Goal: Task Accomplishment & Management: Complete application form

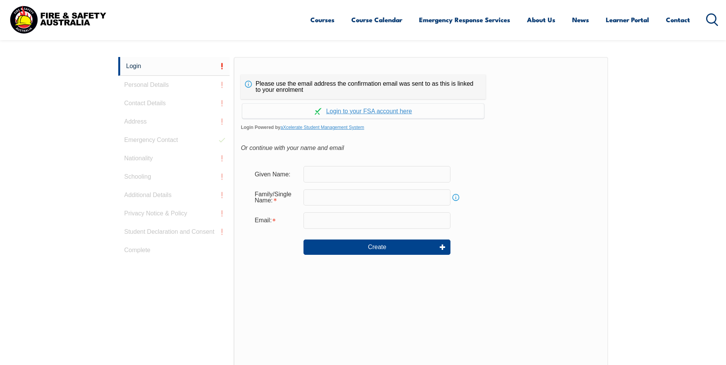
scroll to position [204, 0]
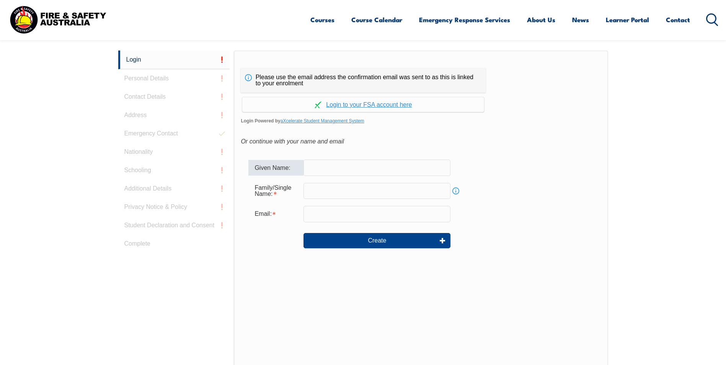
click at [327, 169] on input "text" at bounding box center [376, 168] width 147 height 16
type input "[PERSON_NAME]"
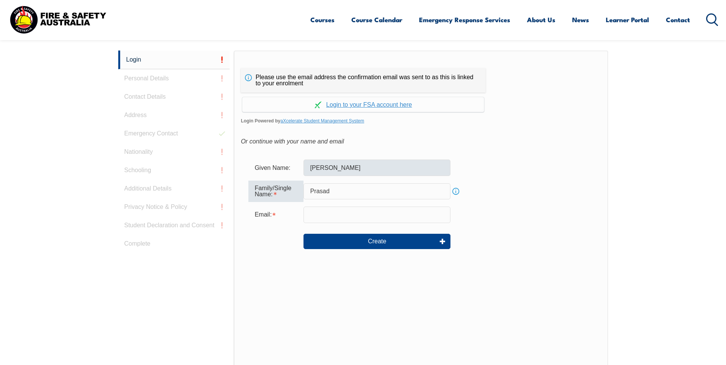
type input "Prasad"
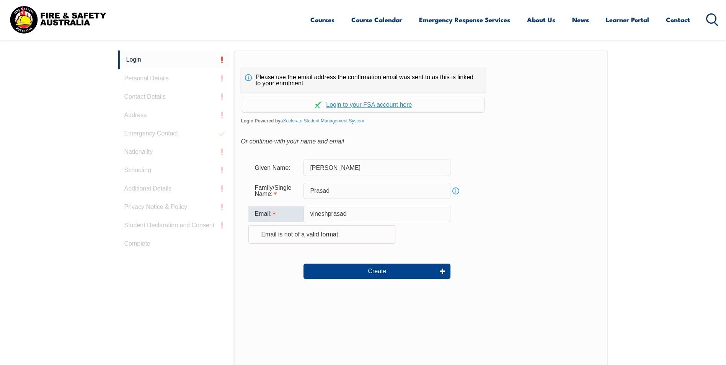
type input "[EMAIL_ADDRESS][DOMAIN_NAME]"
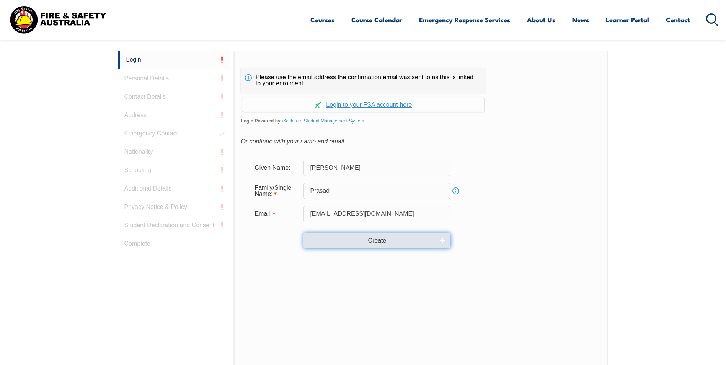
click at [378, 238] on button "Create" at bounding box center [376, 240] width 147 height 15
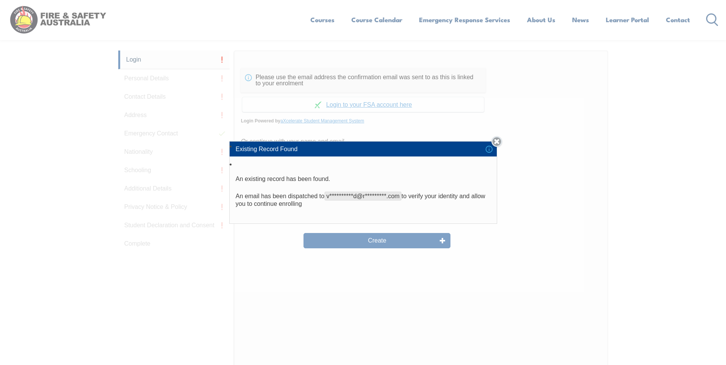
click at [502, 143] on link "Close" at bounding box center [496, 141] width 11 height 11
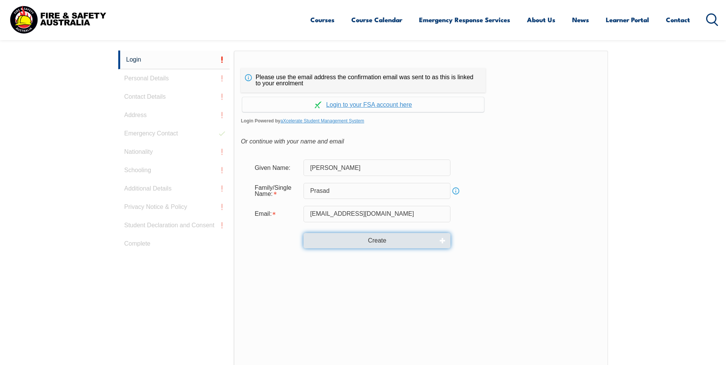
click at [372, 242] on button "Create" at bounding box center [376, 240] width 147 height 15
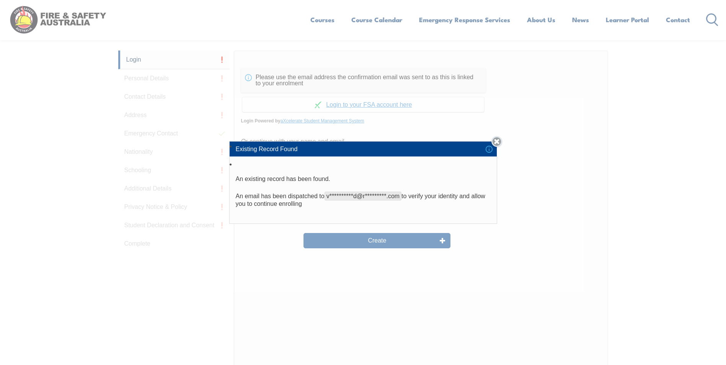
click at [500, 138] on link "Close" at bounding box center [496, 141] width 11 height 11
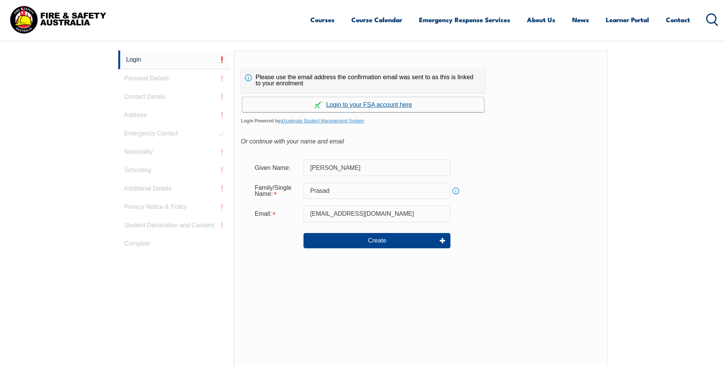
click at [391, 105] on link "Continue with aXcelerate" at bounding box center [363, 104] width 242 height 15
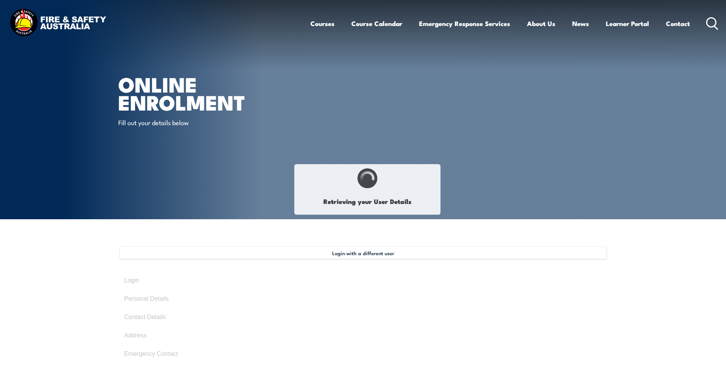
type input "[PERSON_NAME]"
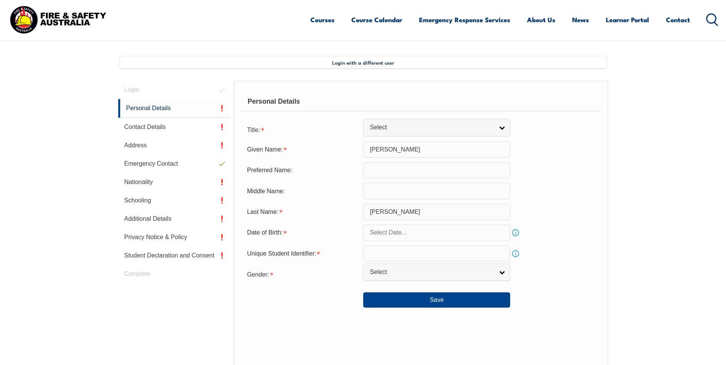
scroll to position [191, 0]
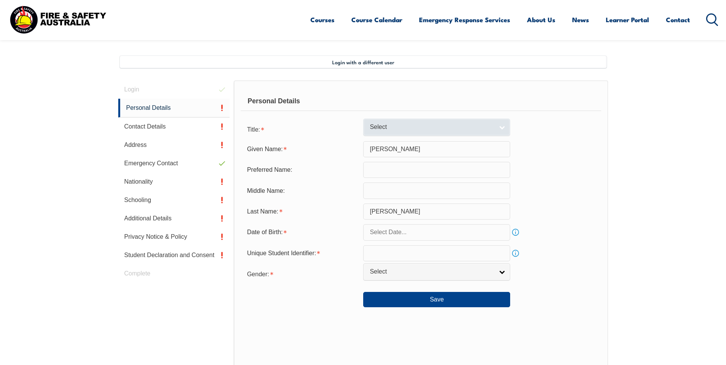
click at [496, 128] on link "Select" at bounding box center [436, 127] width 147 height 17
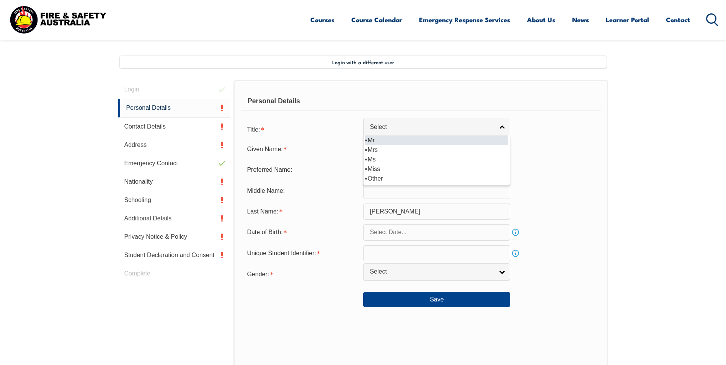
click at [410, 143] on li "Mr" at bounding box center [436, 140] width 143 height 10
select select "Mr"
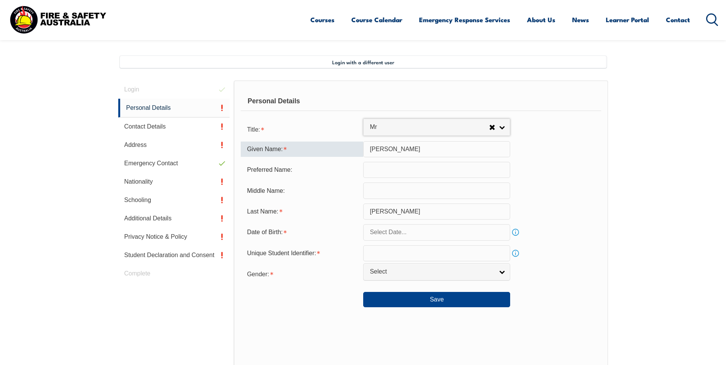
click at [404, 149] on input "[PERSON_NAME]" at bounding box center [436, 149] width 147 height 16
type input "D"
type input "[PERSON_NAME]"
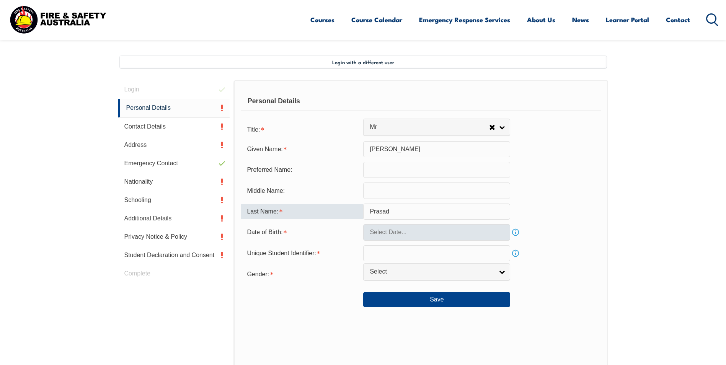
type input "Prasad"
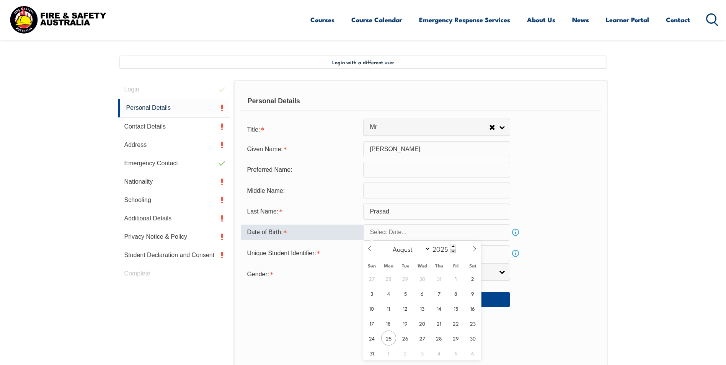
click at [404, 228] on input "text" at bounding box center [436, 232] width 147 height 16
click at [452, 252] on span at bounding box center [452, 251] width 5 height 5
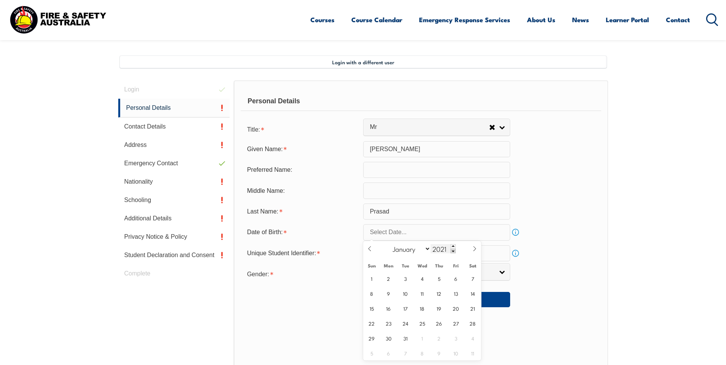
click at [452, 252] on span at bounding box center [452, 251] width 5 height 5
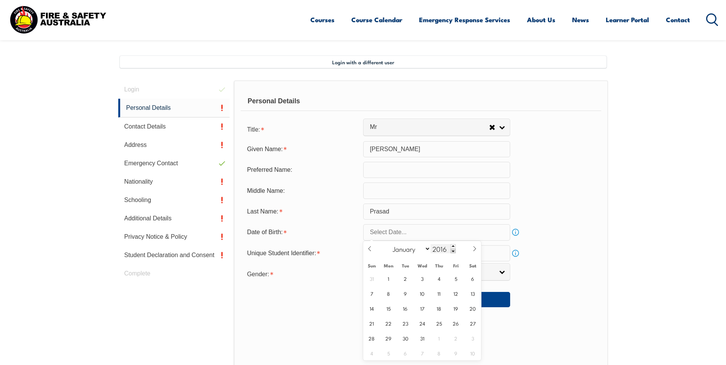
click at [452, 252] on span at bounding box center [452, 251] width 5 height 5
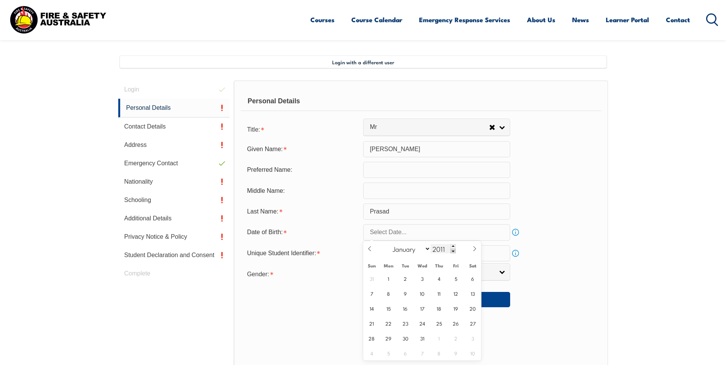
click at [452, 252] on span at bounding box center [452, 251] width 5 height 5
drag, startPoint x: 452, startPoint y: 252, endPoint x: 451, endPoint y: 262, distance: 10.1
click at [451, 255] on div "January February March April May June July August September October November [D…" at bounding box center [422, 249] width 88 height 16
click at [452, 252] on span at bounding box center [452, 251] width 5 height 5
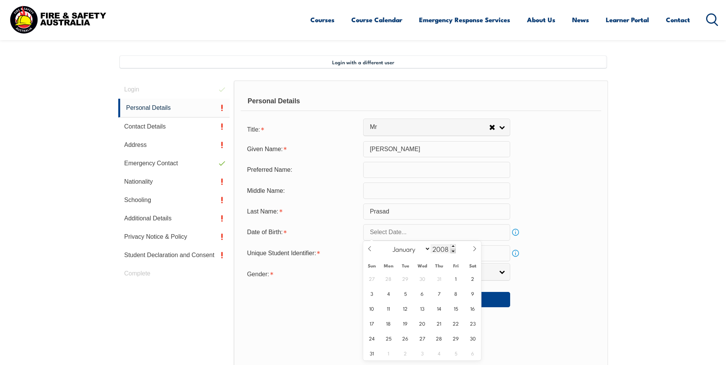
click at [452, 252] on span at bounding box center [452, 251] width 5 height 5
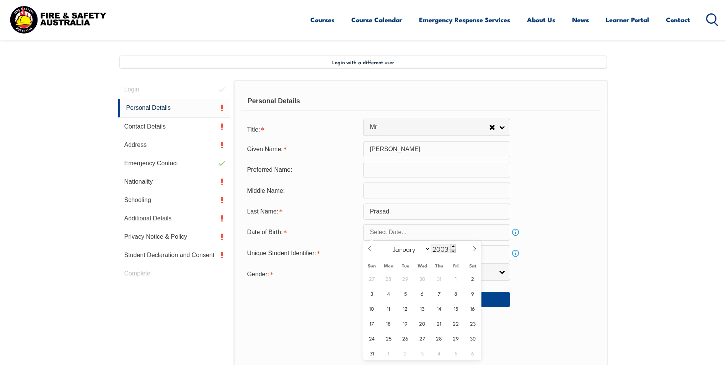
click at [452, 252] on span at bounding box center [452, 251] width 5 height 5
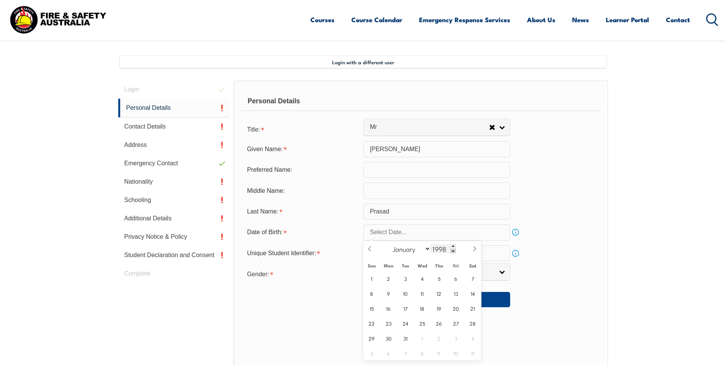
click at [452, 252] on span at bounding box center [452, 251] width 5 height 5
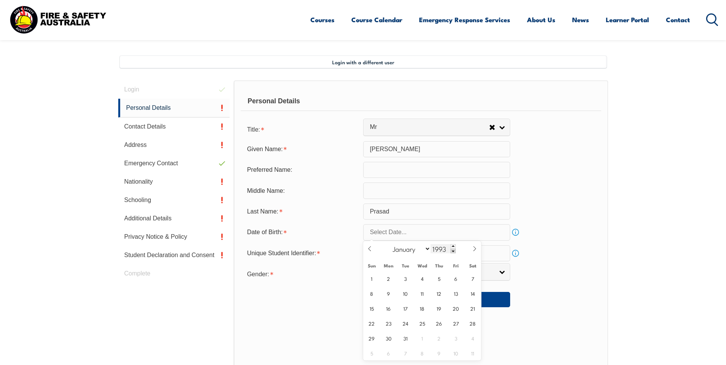
click at [452, 252] on span at bounding box center [452, 251] width 5 height 5
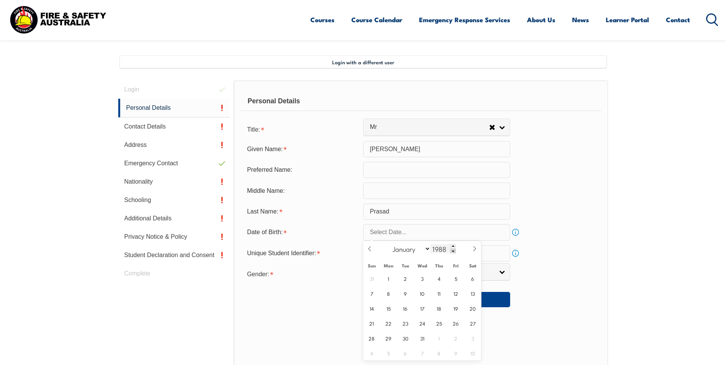
click at [452, 252] on span at bounding box center [452, 251] width 5 height 5
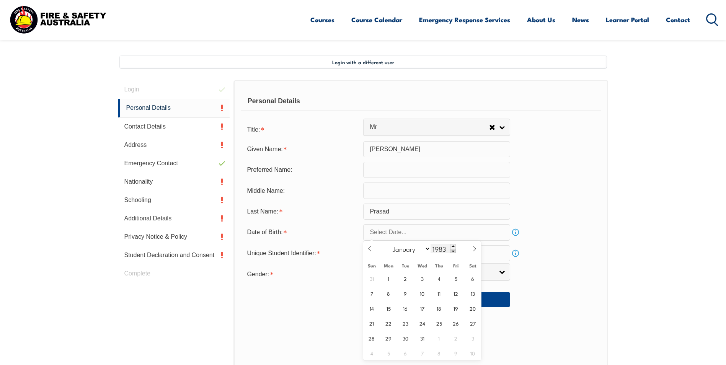
click at [452, 252] on span at bounding box center [452, 251] width 5 height 5
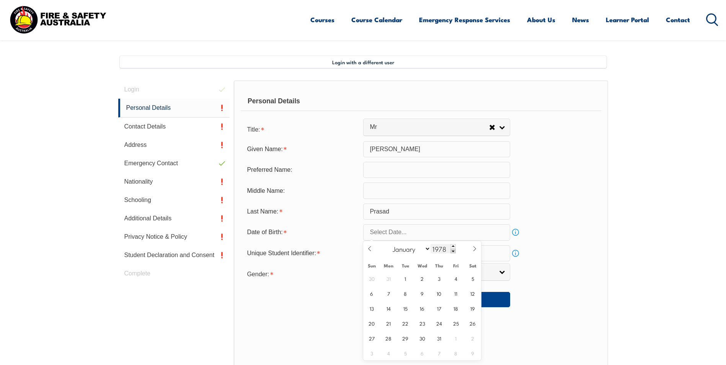
click at [452, 252] on span at bounding box center [452, 251] width 5 height 5
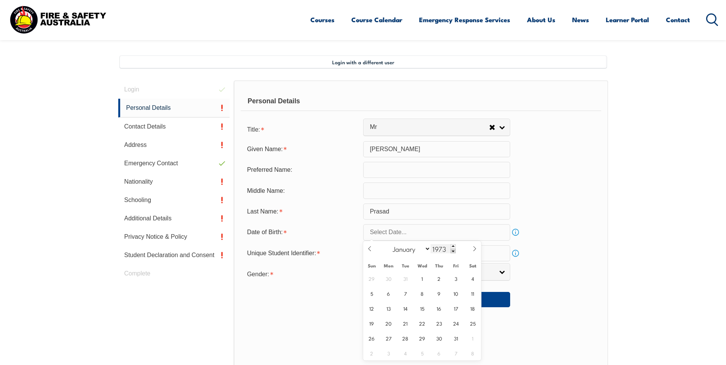
click at [452, 252] on span at bounding box center [452, 251] width 5 height 5
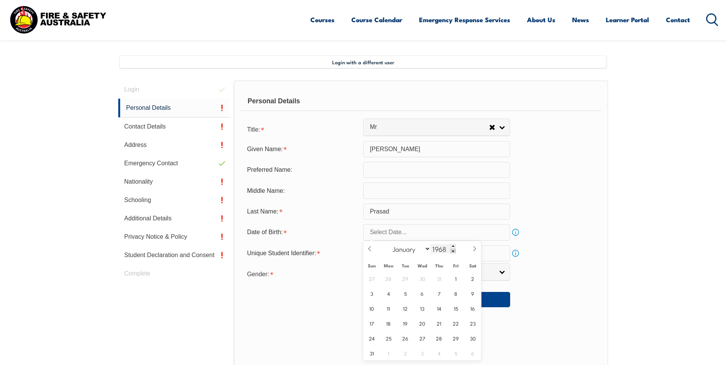
click at [452, 252] on span at bounding box center [452, 251] width 5 height 5
click at [453, 246] on span at bounding box center [452, 246] width 5 height 5
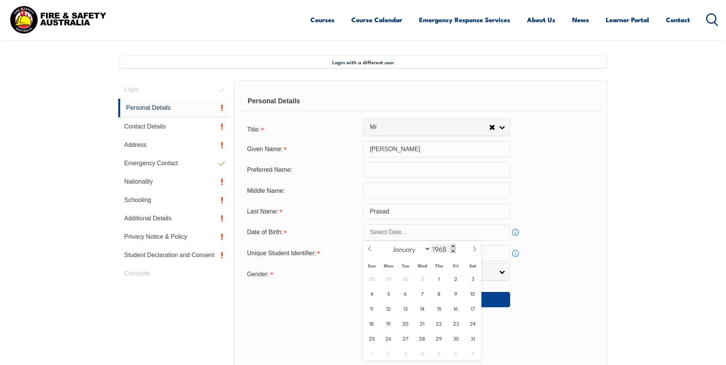
type input "1969"
click at [371, 250] on icon at bounding box center [369, 248] width 5 height 5
select select "6"
click at [474, 293] on span "12" at bounding box center [472, 293] width 15 height 15
type input "[DATE]"
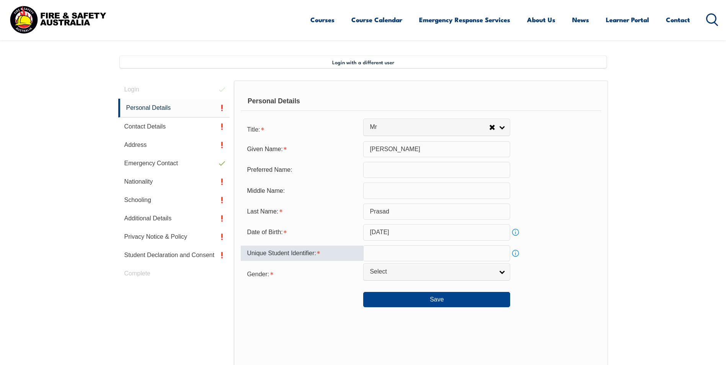
click at [392, 251] on input "text" at bounding box center [436, 253] width 147 height 16
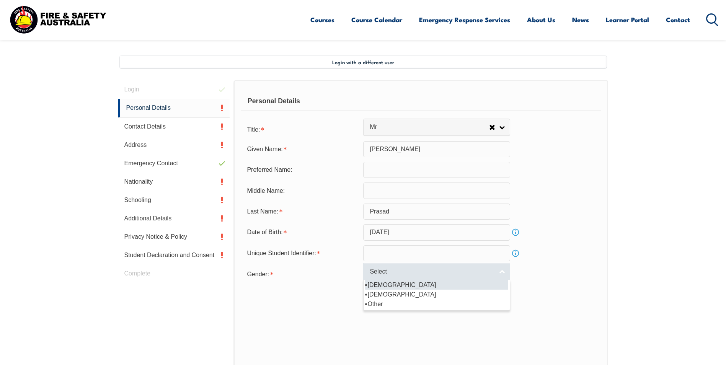
drag, startPoint x: 502, startPoint y: 270, endPoint x: 498, endPoint y: 272, distance: 3.9
click at [500, 271] on link "Select" at bounding box center [436, 271] width 147 height 17
click at [404, 287] on li "[DEMOGRAPHIC_DATA]" at bounding box center [436, 285] width 143 height 10
select select "M"
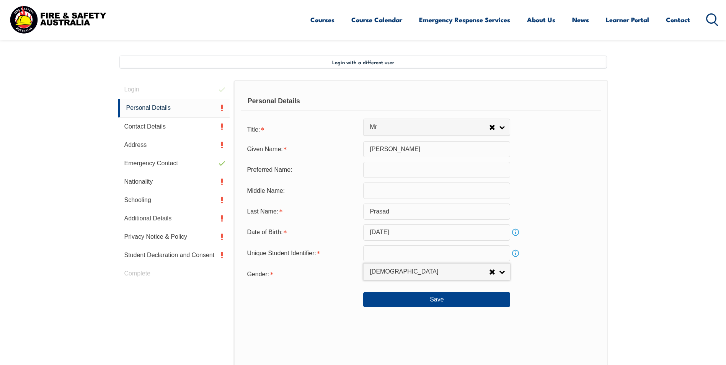
click at [399, 247] on input "text" at bounding box center [436, 253] width 147 height 16
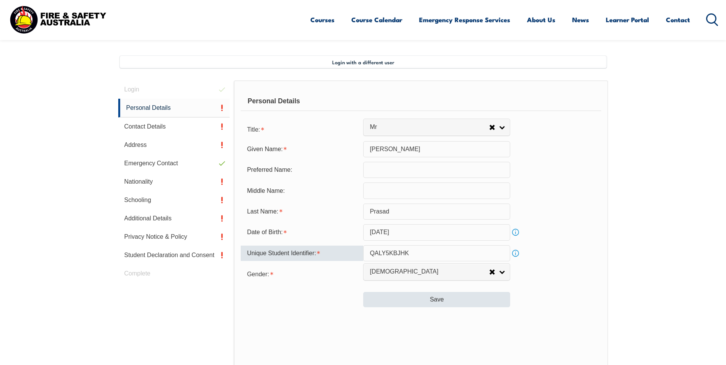
type input "QALY5KBJHK"
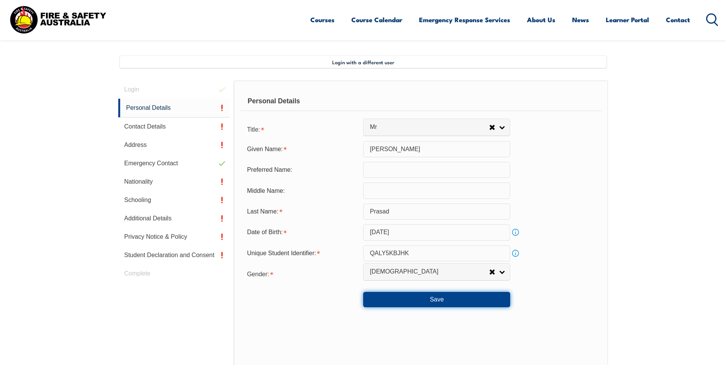
click at [452, 302] on button "Save" at bounding box center [436, 299] width 147 height 15
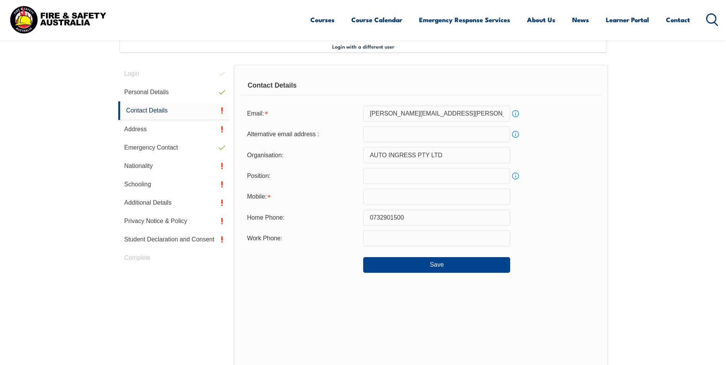
scroll to position [208, 0]
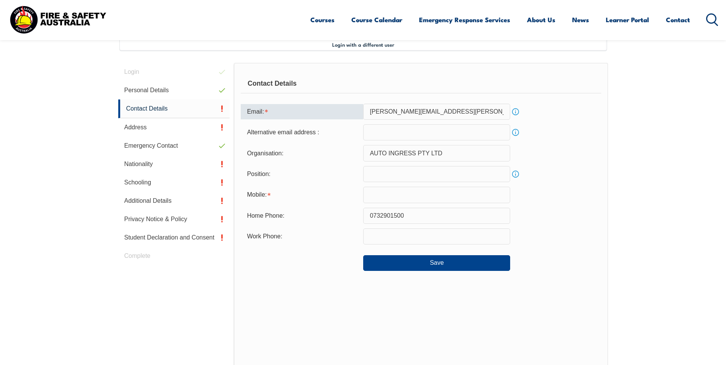
click at [470, 109] on input "[PERSON_NAME][EMAIL_ADDRESS][PERSON_NAME][DOMAIN_NAME]" at bounding box center [436, 112] width 147 height 16
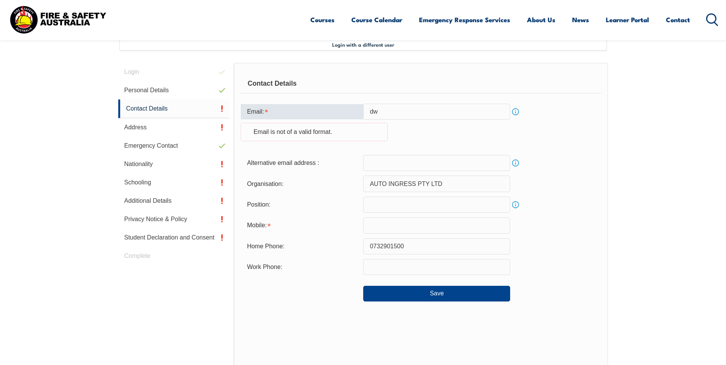
type input "d"
type input "[EMAIL_ADDRESS][DOMAIN_NAME]"
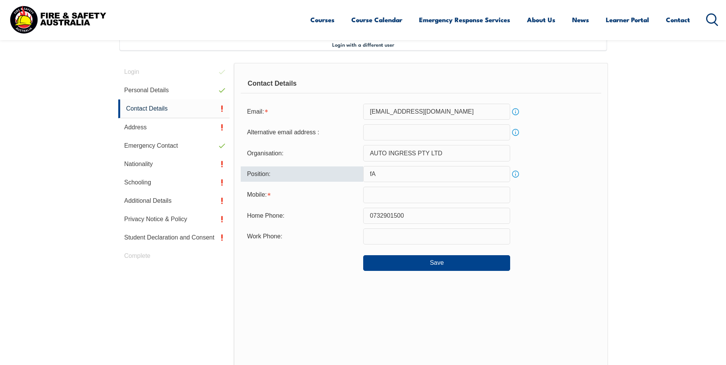
type input "f"
type input "Factory Staff"
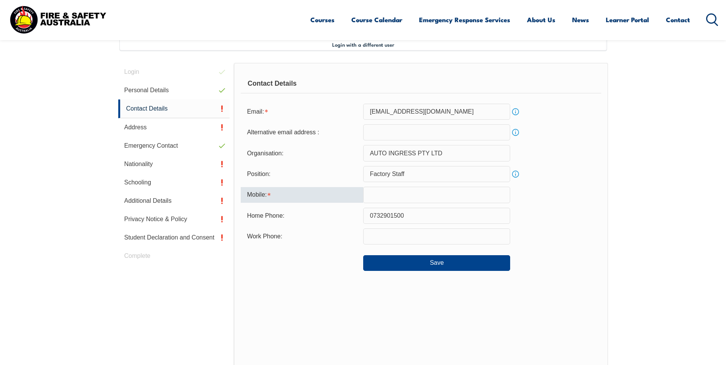
click at [423, 195] on input "text" at bounding box center [436, 195] width 147 height 16
type input "0416985314"
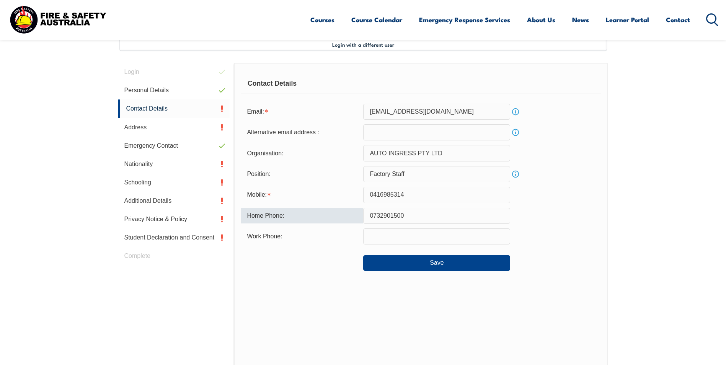
drag, startPoint x: 408, startPoint y: 215, endPoint x: 344, endPoint y: 221, distance: 64.5
click at [333, 216] on div "Home Phone: [PHONE_NUMBER]" at bounding box center [421, 216] width 360 height 16
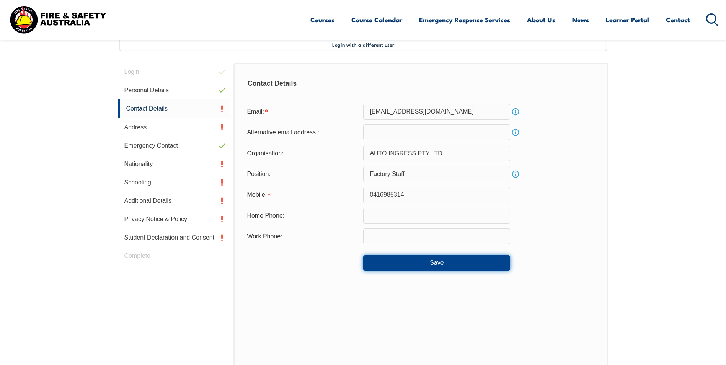
click at [466, 263] on button "Save" at bounding box center [436, 262] width 147 height 15
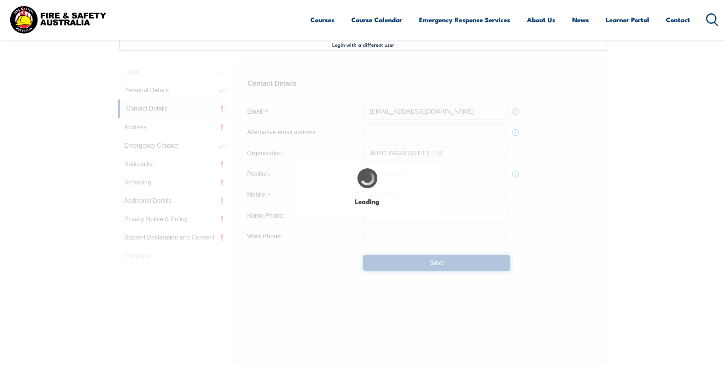
type input "0732901500"
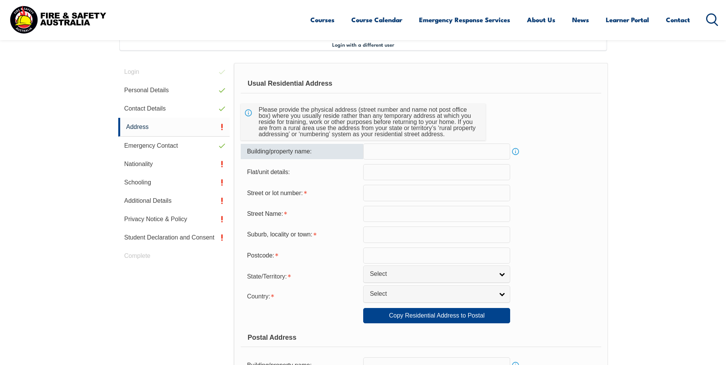
click at [431, 150] on input "text" at bounding box center [436, 151] width 147 height 16
click at [391, 173] on input "text" at bounding box center [436, 172] width 147 height 16
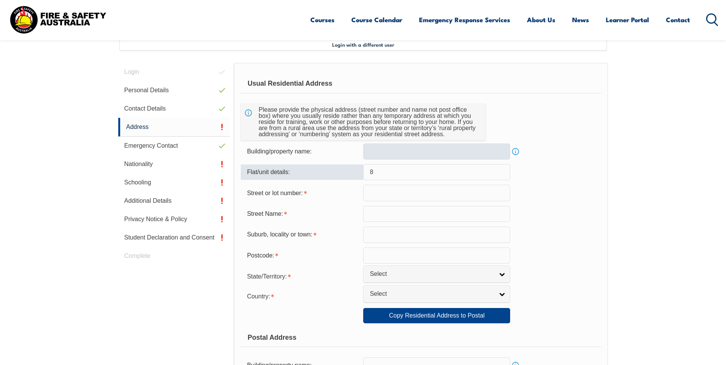
type input "8"
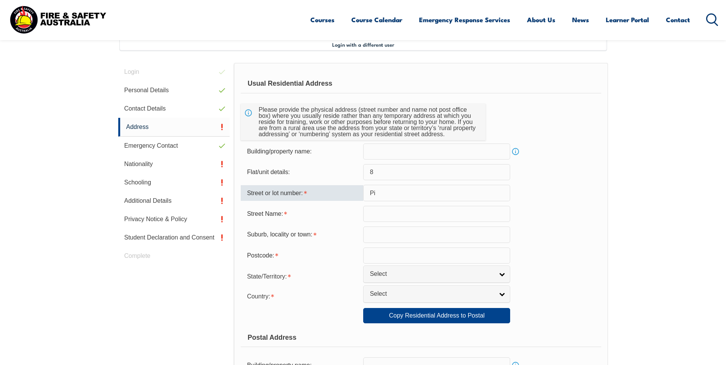
type input "P"
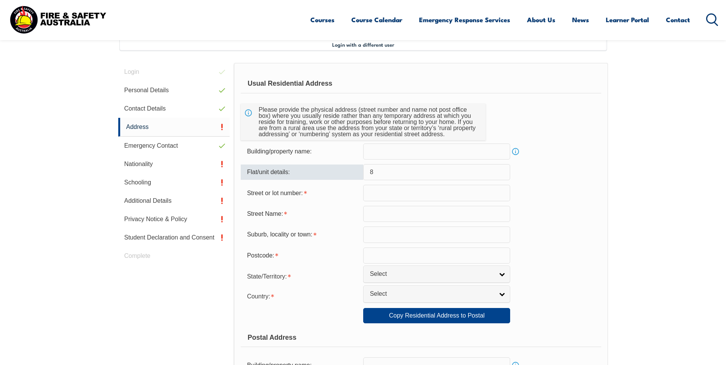
click at [381, 169] on input "8" at bounding box center [436, 172] width 147 height 16
type input "8"
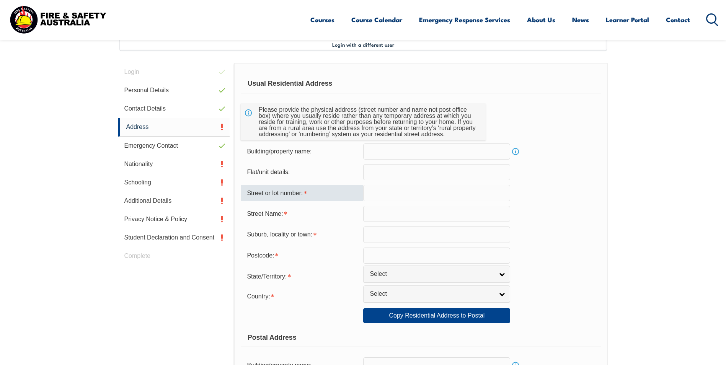
click at [368, 195] on input "text" at bounding box center [436, 193] width 147 height 16
type input "8"
click at [378, 219] on input "text" at bounding box center [436, 214] width 147 height 16
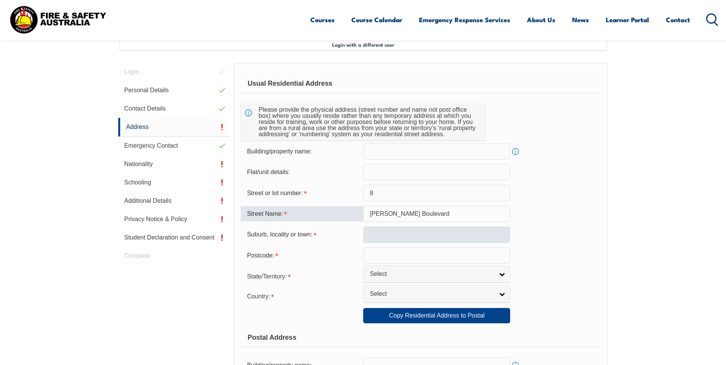
type input "[PERSON_NAME] Boulevard"
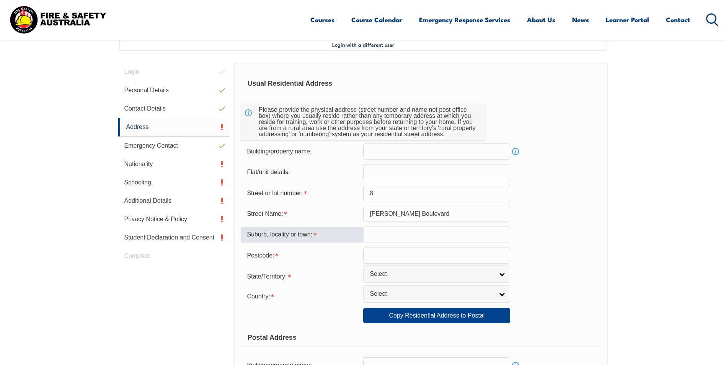
click at [383, 237] on input "text" at bounding box center [436, 234] width 147 height 16
type input "Crestmead"
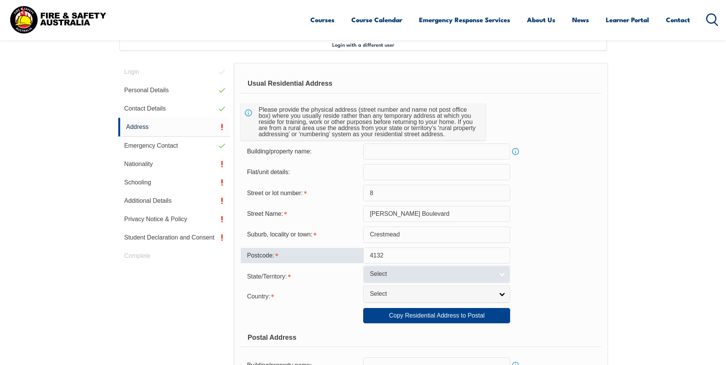
type input "4132"
click at [500, 274] on link "Select" at bounding box center [436, 273] width 147 height 17
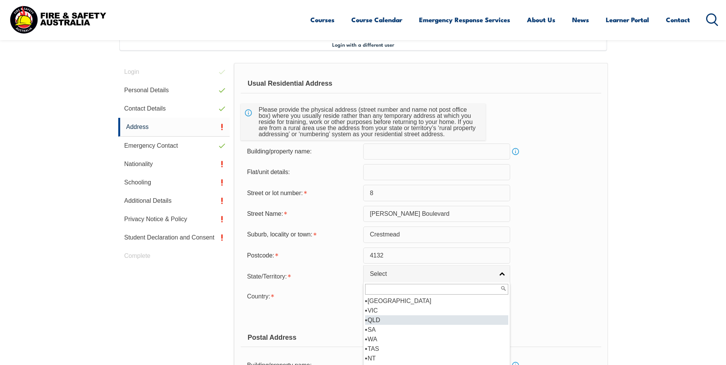
click at [387, 322] on li "QLD" at bounding box center [436, 320] width 143 height 10
select select "QLD"
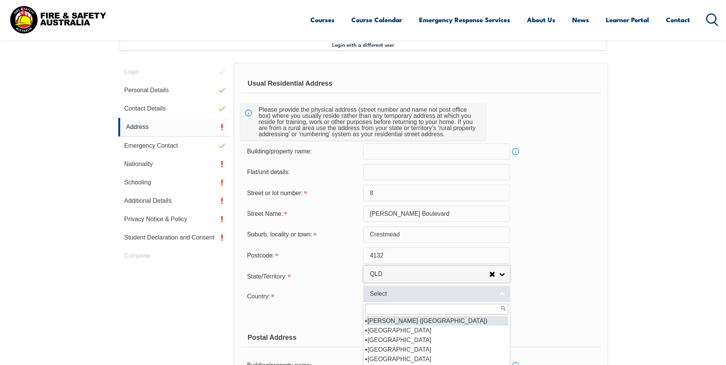
drag, startPoint x: 502, startPoint y: 291, endPoint x: 489, endPoint y: 292, distance: 12.6
click at [501, 291] on link "Select" at bounding box center [436, 293] width 147 height 17
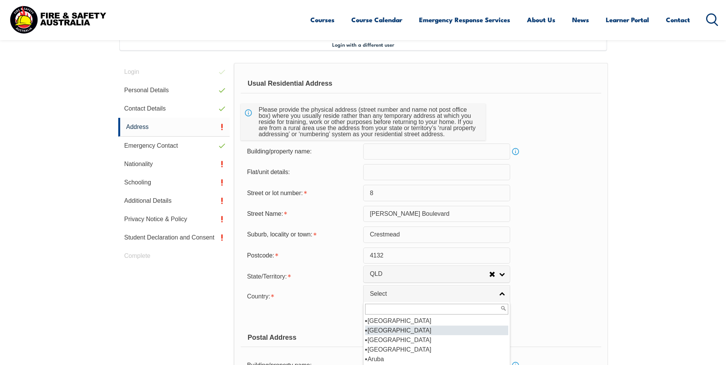
scroll to position [115, 0]
click at [396, 330] on li "[GEOGRAPHIC_DATA]" at bounding box center [436, 331] width 143 height 10
select select "1101"
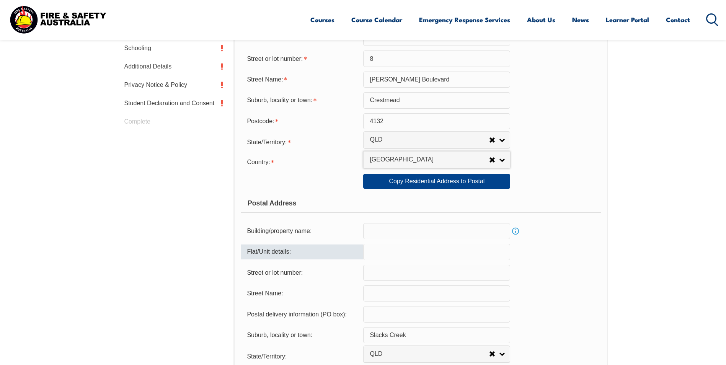
scroll to position [361, 0]
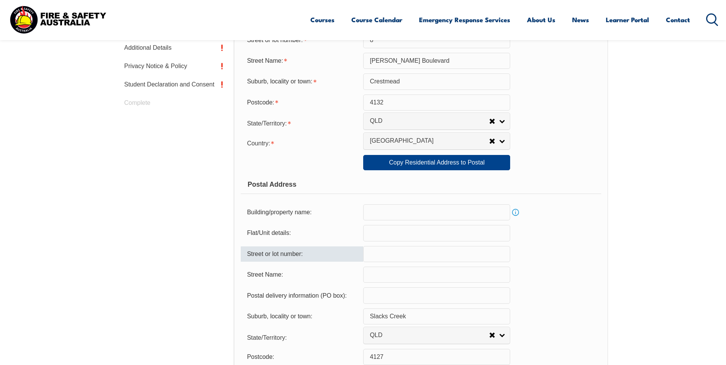
click at [414, 257] on input "text" at bounding box center [436, 254] width 147 height 16
type input "8"
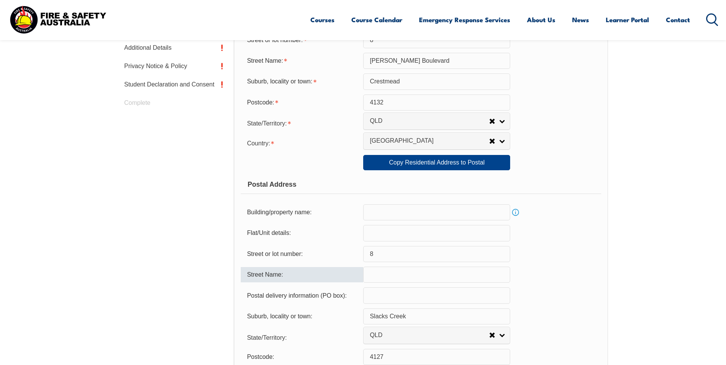
click at [388, 282] on input "text" at bounding box center [436, 275] width 147 height 16
type input "[PERSON_NAME] Boulevard"
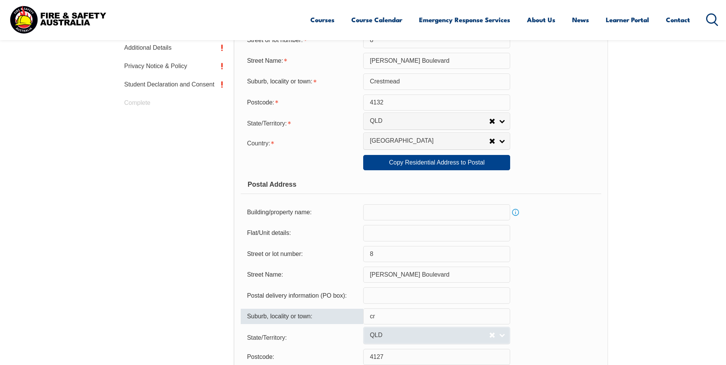
type input "c"
type input "Crestmead"
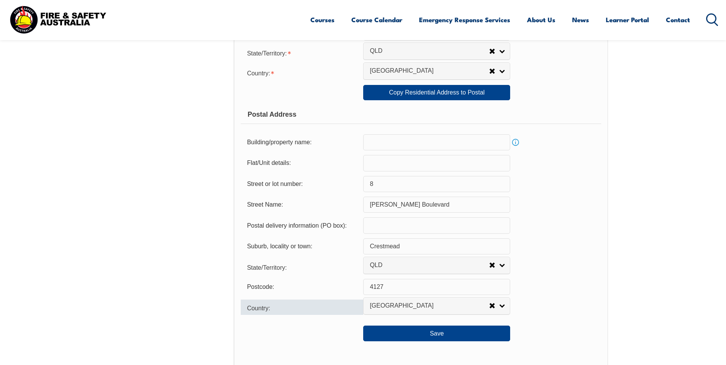
scroll to position [438, 0]
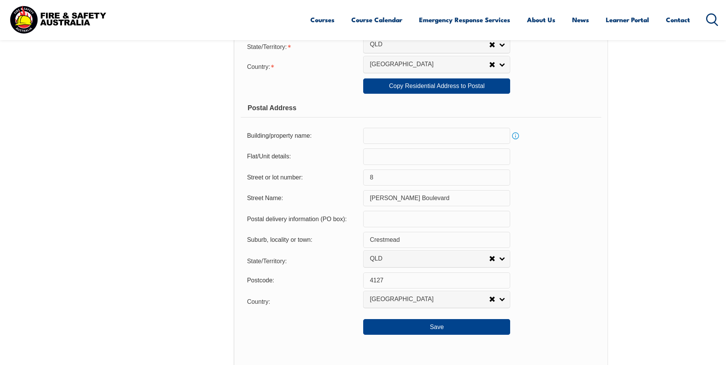
click at [392, 282] on input "4127" at bounding box center [436, 280] width 147 height 16
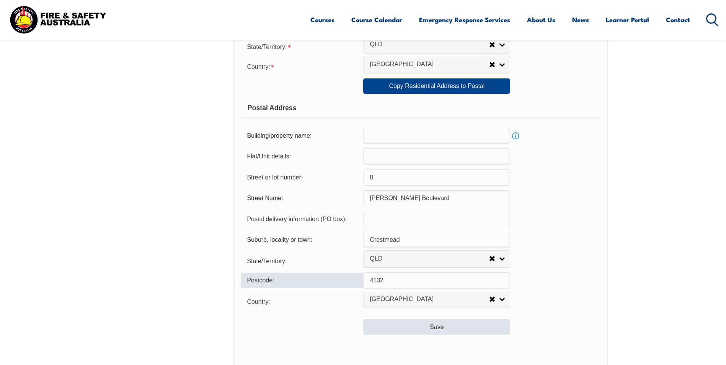
type input "4132"
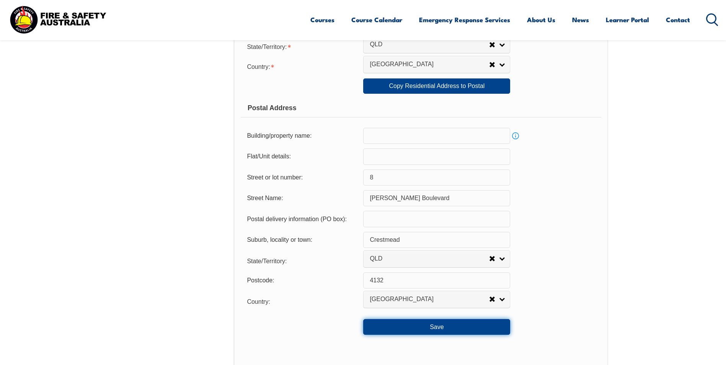
click at [422, 330] on button "Save" at bounding box center [436, 326] width 147 height 15
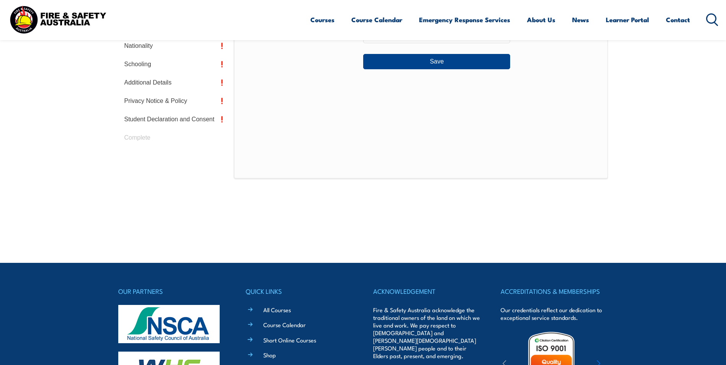
scroll to position [208, 0]
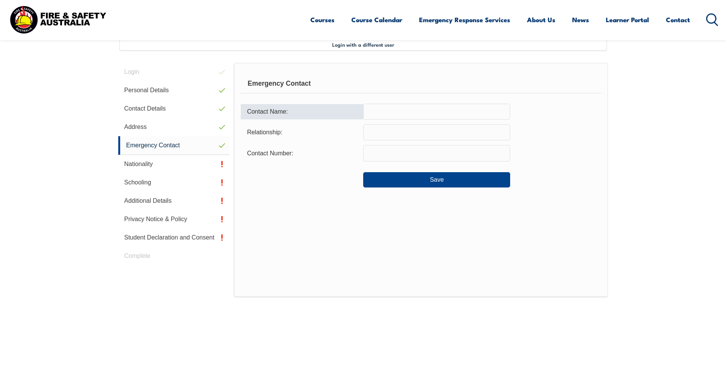
click at [374, 116] on input "text" at bounding box center [436, 112] width 147 height 16
type input "[PERSON_NAME]"
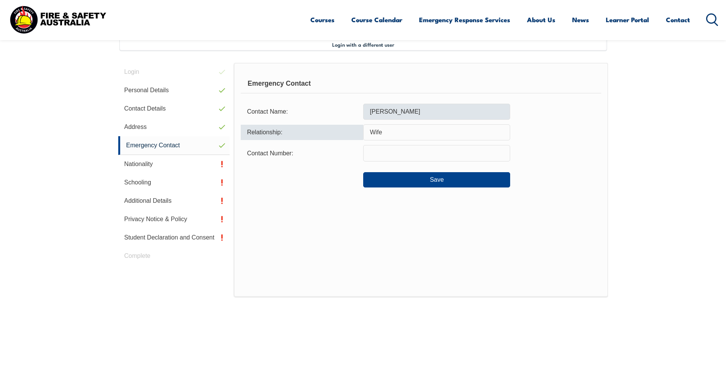
type input "Wife"
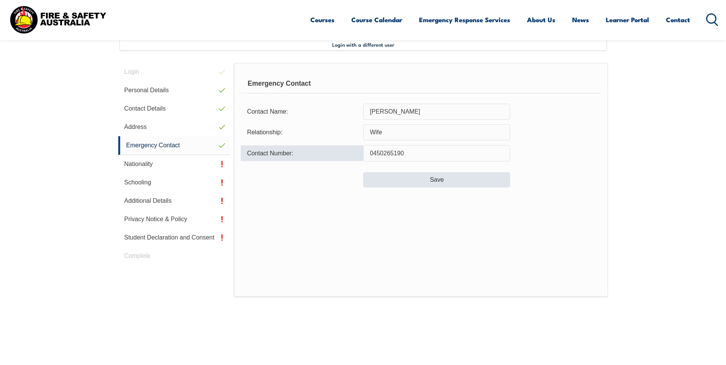
type input "0450265190"
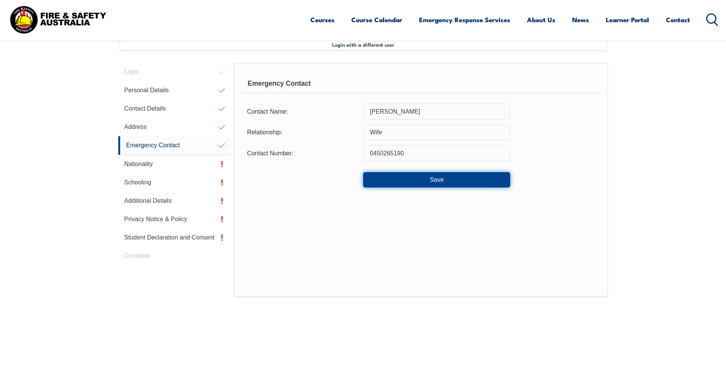
click at [428, 180] on button "Save" at bounding box center [436, 179] width 147 height 15
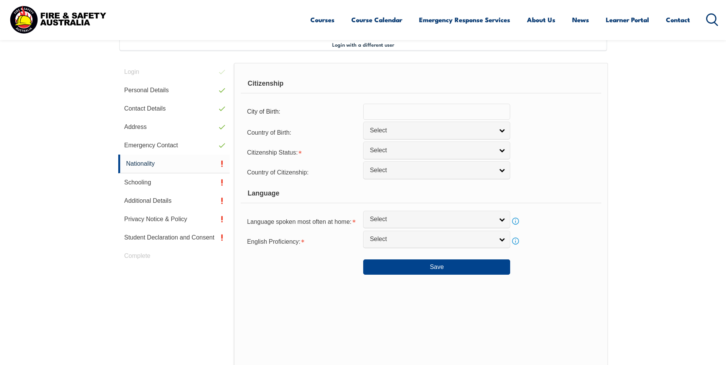
click at [398, 114] on input "text" at bounding box center [436, 112] width 147 height 16
type input "[GEOGRAPHIC_DATA]"
click at [413, 194] on div "Language" at bounding box center [421, 193] width 360 height 19
drag, startPoint x: 586, startPoint y: 160, endPoint x: 578, endPoint y: 159, distance: 7.7
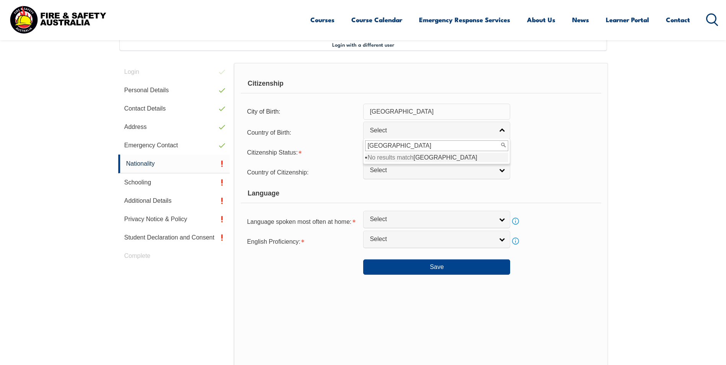
click at [584, 160] on form "Citizenship City of Birth: [GEOGRAPHIC_DATA] Country of Birth: [GEOGRAPHIC_DATA…" at bounding box center [421, 174] width 360 height 200
click at [504, 147] on input "[GEOGRAPHIC_DATA]" at bounding box center [436, 145] width 143 height 11
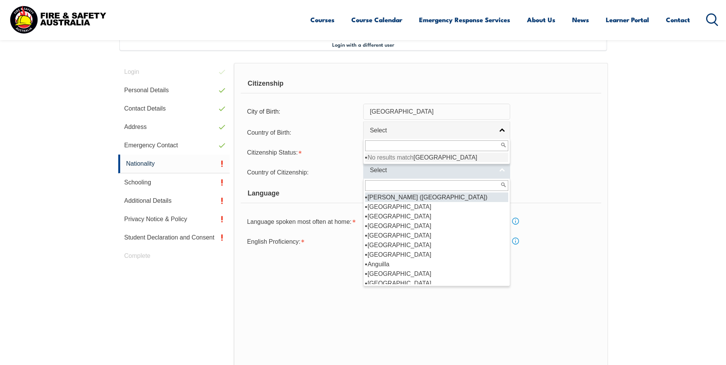
click at [500, 170] on link "Select" at bounding box center [436, 169] width 147 height 17
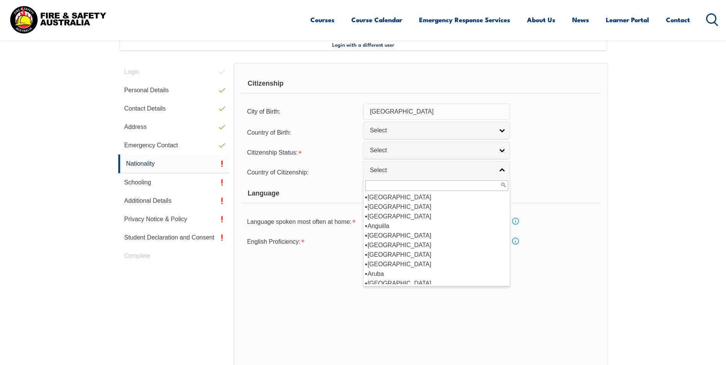
scroll to position [115, 0]
click at [400, 206] on li "[GEOGRAPHIC_DATA]" at bounding box center [436, 207] width 143 height 10
select select "1101"
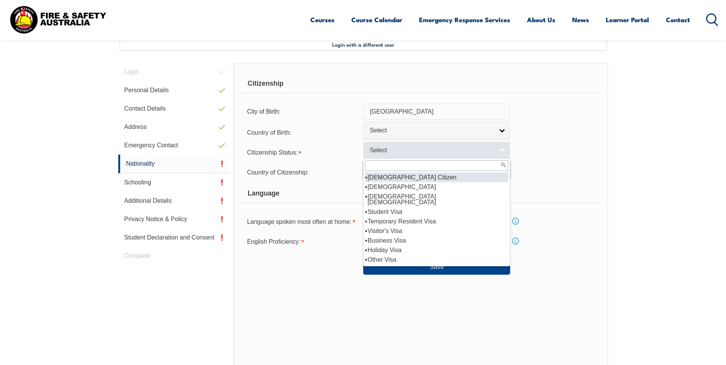
click at [500, 150] on link "Select" at bounding box center [436, 150] width 147 height 17
click at [426, 178] on li "[DEMOGRAPHIC_DATA] Citizen" at bounding box center [436, 178] width 143 height 10
select select "1"
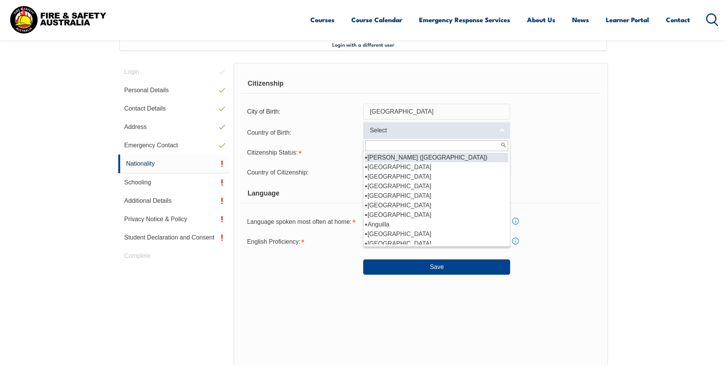
click at [415, 125] on link "Select" at bounding box center [436, 130] width 147 height 17
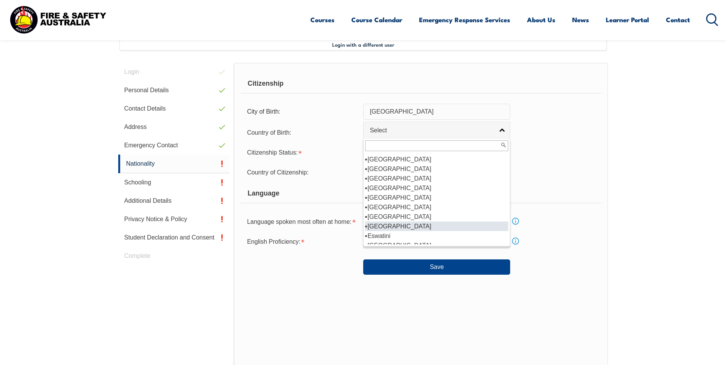
scroll to position [635, 0]
click at [373, 231] on li "[GEOGRAPHIC_DATA]" at bounding box center [436, 236] width 143 height 10
select select "1502"
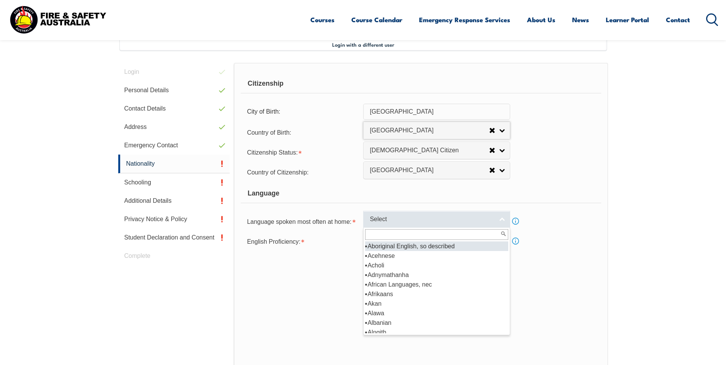
click at [500, 218] on link "Select" at bounding box center [436, 219] width 147 height 17
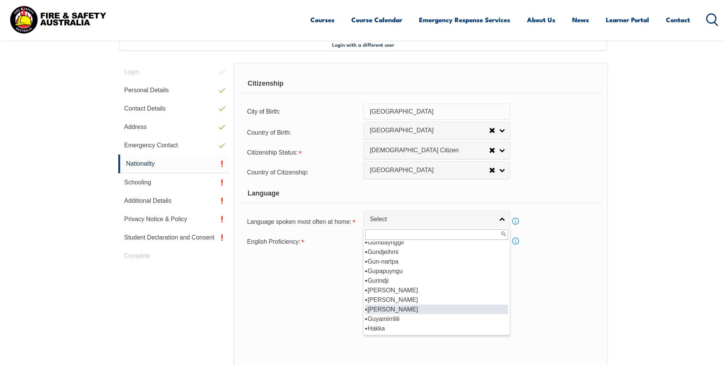
scroll to position [1339, 0]
click at [378, 306] on li "Hindi" at bounding box center [436, 309] width 143 height 10
select select "5203"
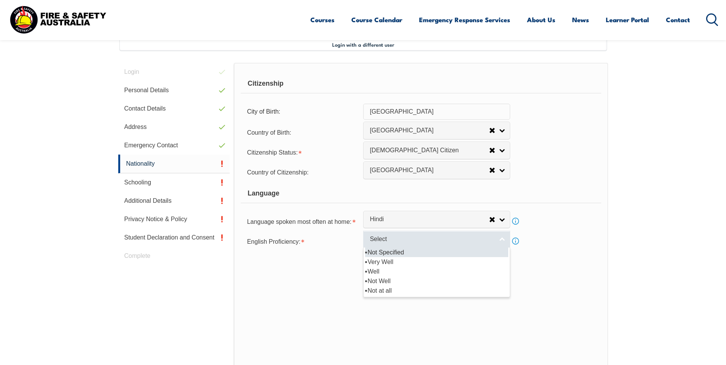
click at [501, 238] on link "Select" at bounding box center [436, 239] width 147 height 17
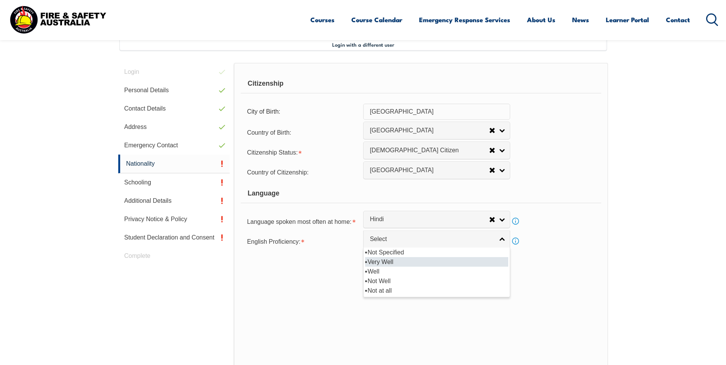
click at [418, 262] on li "Very Well" at bounding box center [436, 262] width 143 height 10
select select "1"
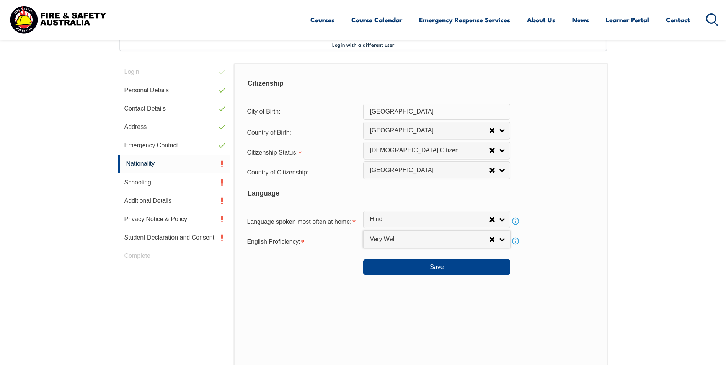
click at [519, 269] on div "Save" at bounding box center [421, 263] width 360 height 21
click at [462, 271] on button "Save" at bounding box center [436, 266] width 147 height 15
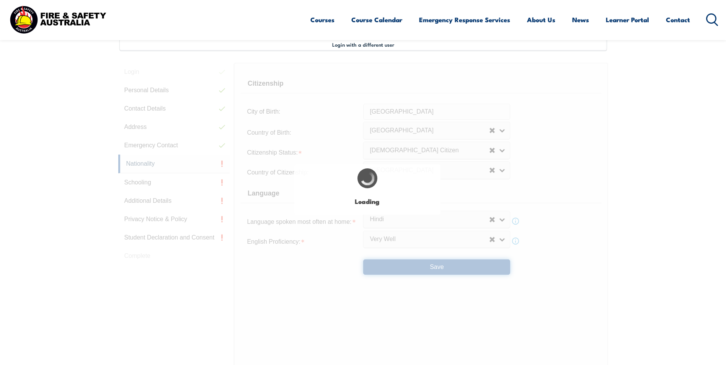
select select "false"
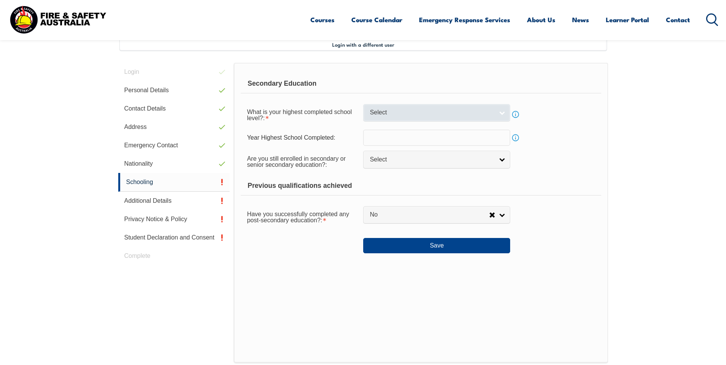
click at [502, 114] on link "Select" at bounding box center [436, 112] width 147 height 17
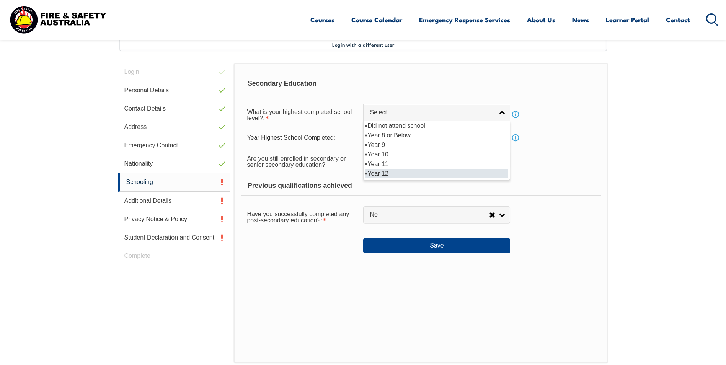
click at [405, 171] on li "Year 12" at bounding box center [436, 174] width 143 height 10
select select "12"
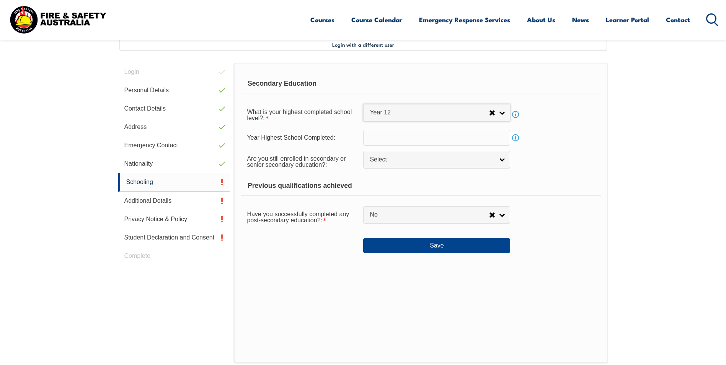
click at [475, 140] on input "text" at bounding box center [436, 138] width 147 height 16
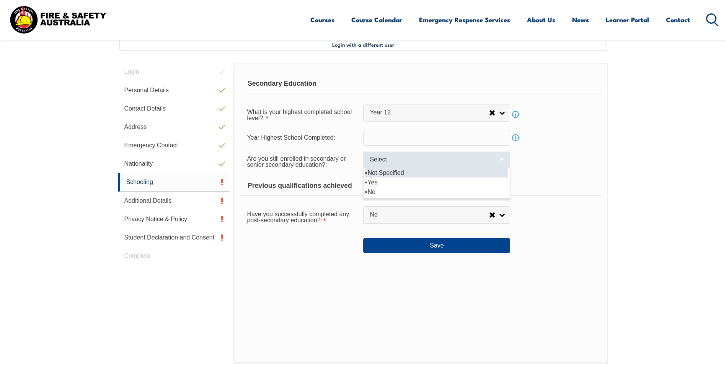
click at [505, 158] on link "Select" at bounding box center [436, 159] width 147 height 17
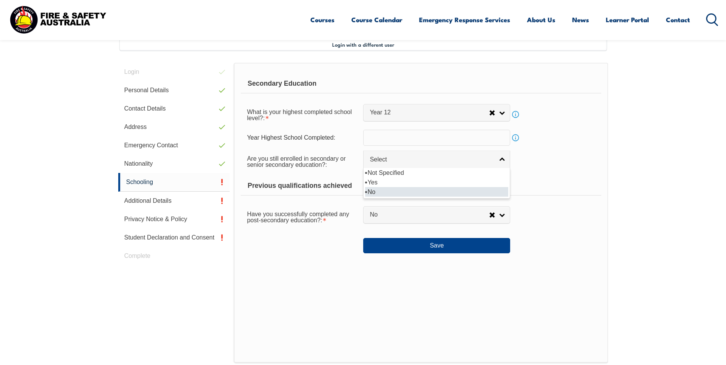
click at [415, 194] on li "No" at bounding box center [436, 192] width 143 height 10
select select "false"
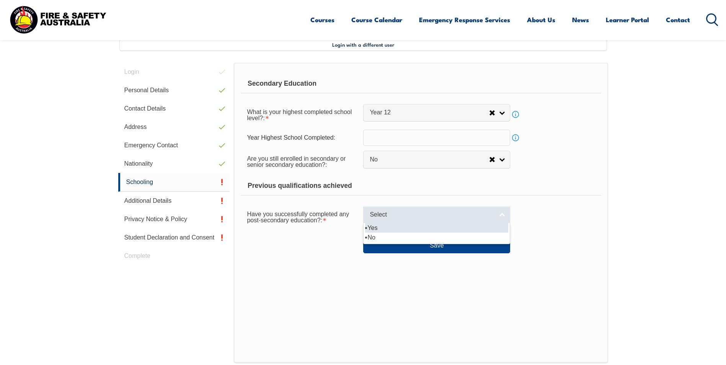
click at [503, 215] on link "Select" at bounding box center [436, 214] width 147 height 17
click at [407, 230] on li "Yes" at bounding box center [436, 228] width 143 height 10
select select "true"
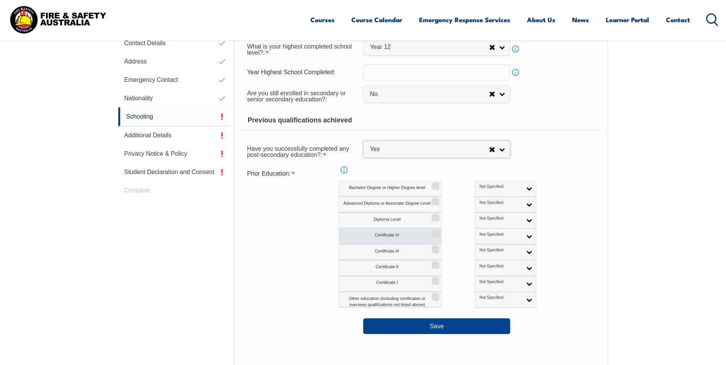
scroll to position [285, 0]
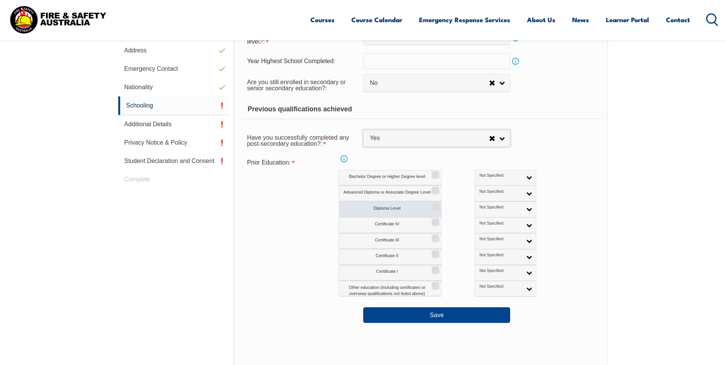
click at [415, 210] on label "Diploma Level" at bounding box center [390, 210] width 103 height 16
click at [432, 204] on input "Diploma Level" at bounding box center [434, 204] width 5 height 1
checkbox input "true"
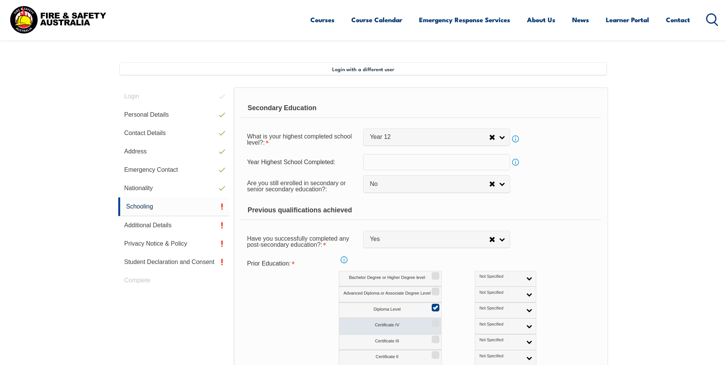
scroll to position [170, 0]
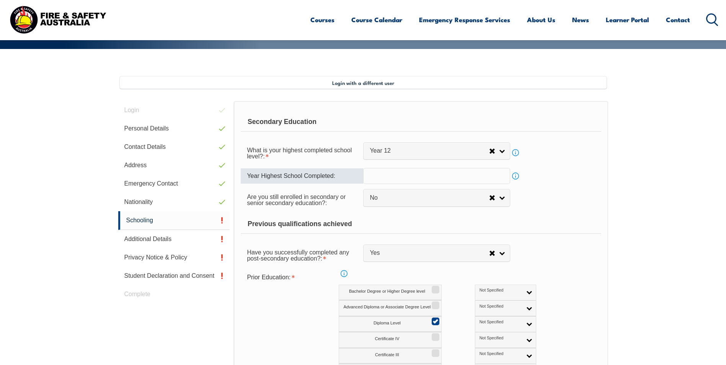
click at [409, 179] on input "text" at bounding box center [436, 176] width 147 height 16
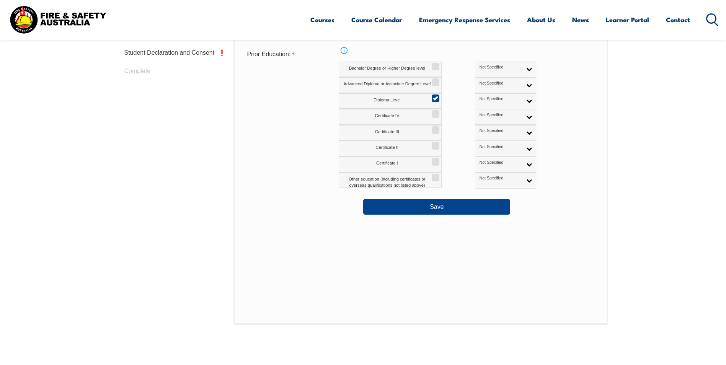
scroll to position [400, 0]
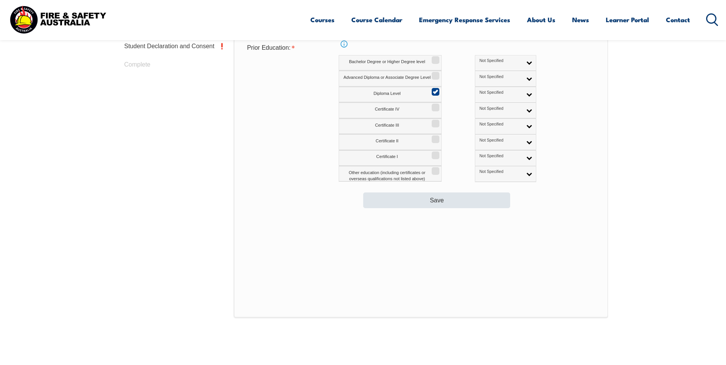
type input "1997"
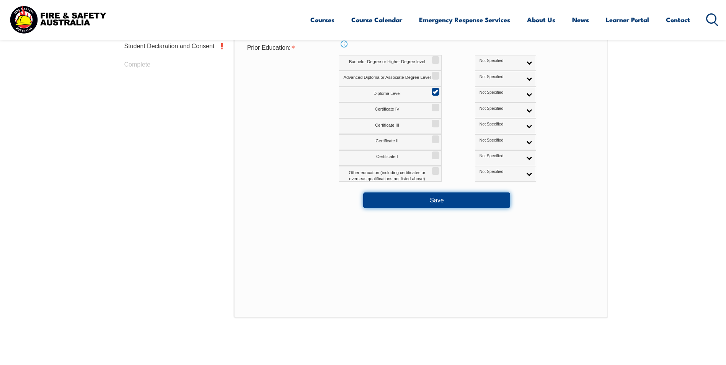
click at [430, 198] on button "Save" at bounding box center [436, 199] width 147 height 15
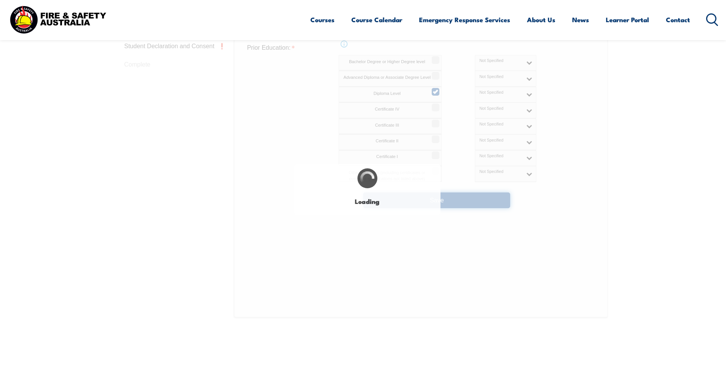
select select
select select "false"
select select "true"
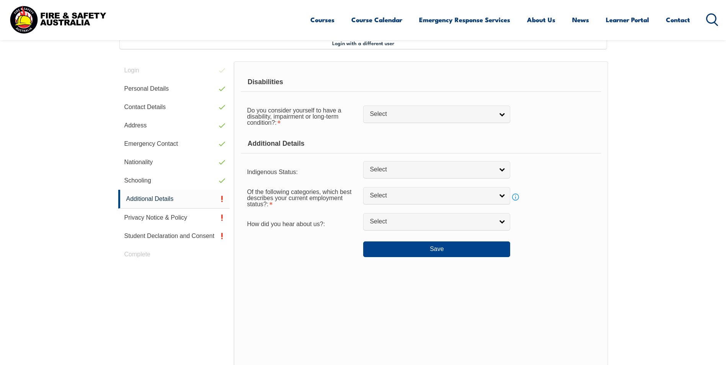
scroll to position [208, 0]
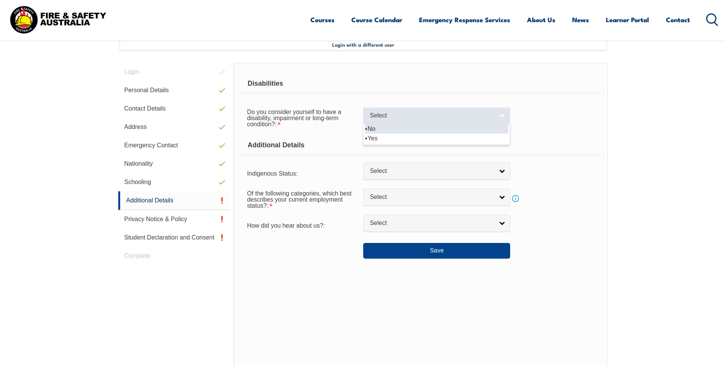
click at [495, 118] on link "Select" at bounding box center [436, 115] width 147 height 17
click at [446, 131] on li "No" at bounding box center [436, 129] width 143 height 10
select select "false"
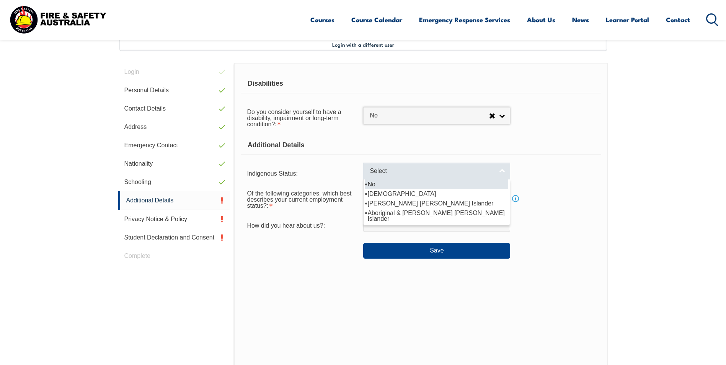
click at [500, 171] on link "Select" at bounding box center [436, 171] width 147 height 17
click at [381, 186] on li "No" at bounding box center [436, 184] width 143 height 10
select select "4"
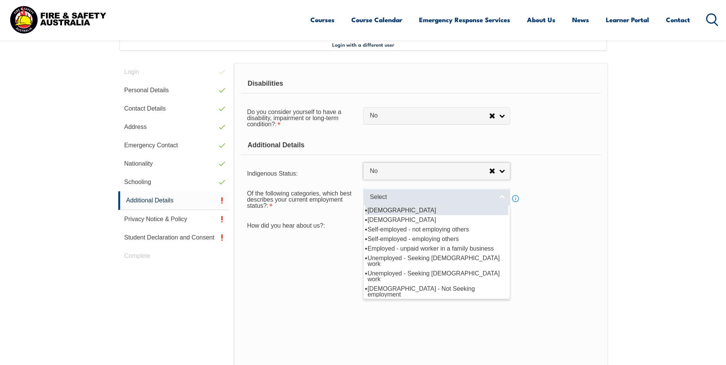
click at [503, 196] on link "Select" at bounding box center [436, 197] width 147 height 17
click at [435, 212] on li "[DEMOGRAPHIC_DATA]" at bounding box center [436, 210] width 143 height 10
select select "1"
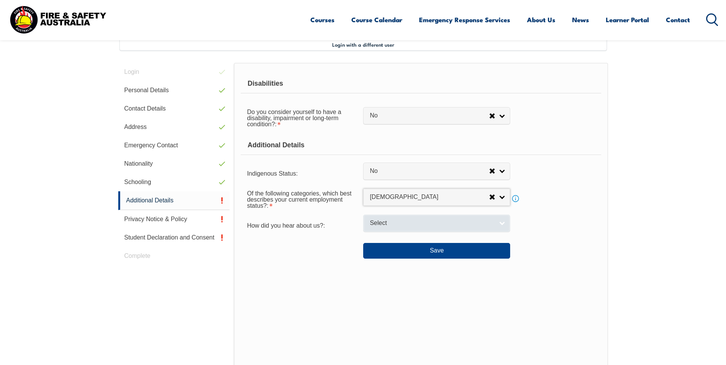
click at [502, 222] on link "Select" at bounding box center [436, 223] width 147 height 17
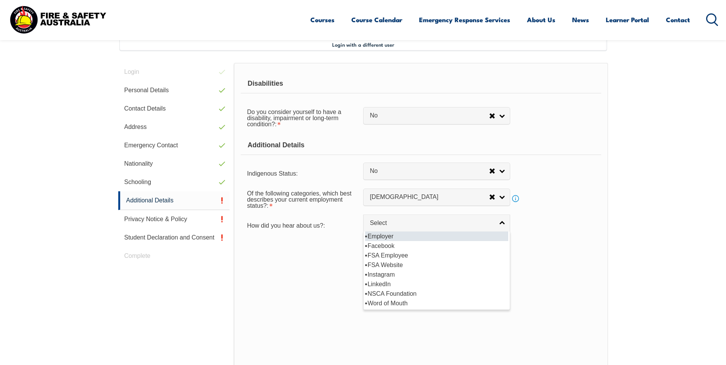
click at [400, 238] on li "Employer" at bounding box center [436, 236] width 143 height 10
select select "8019"
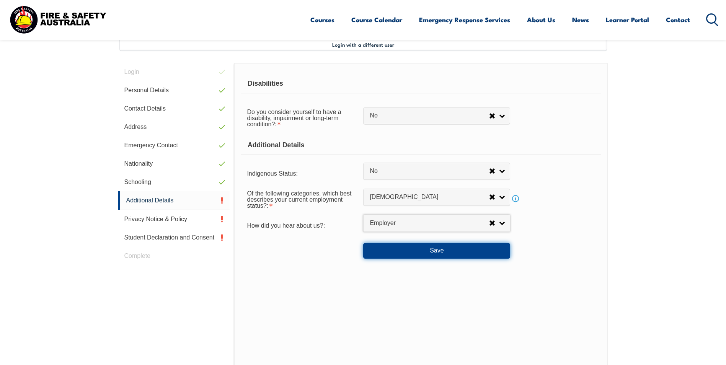
click at [406, 247] on button "Save" at bounding box center [436, 250] width 147 height 15
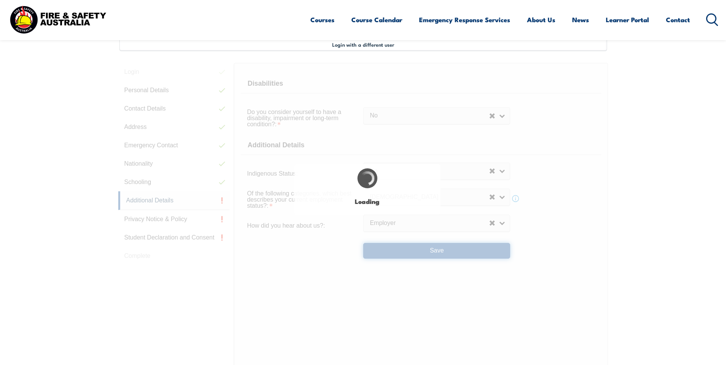
select select "false"
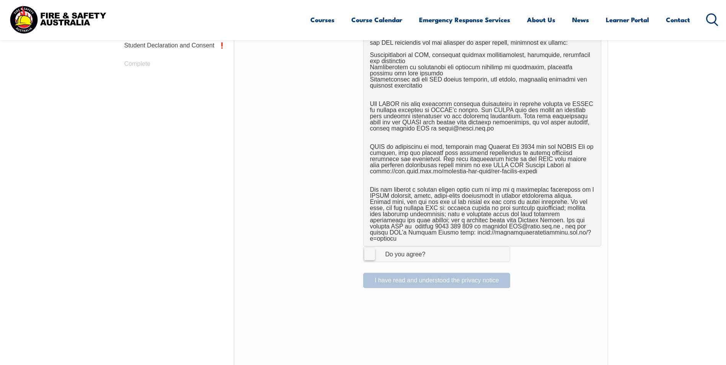
scroll to position [438, 0]
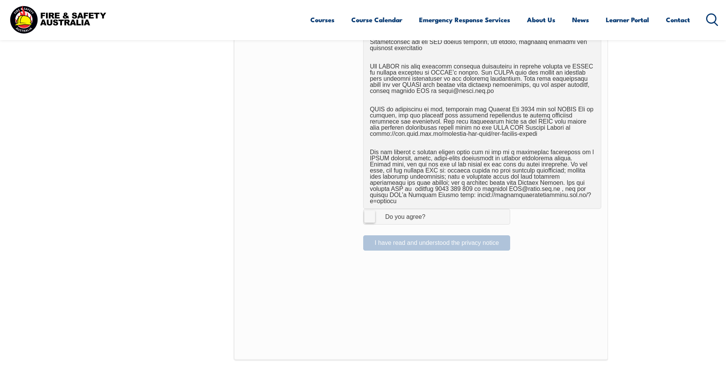
click at [370, 211] on label "I Agree Do you agree?" at bounding box center [436, 216] width 147 height 15
click at [431, 211] on input "I Agree Do you agree?" at bounding box center [437, 216] width 13 height 15
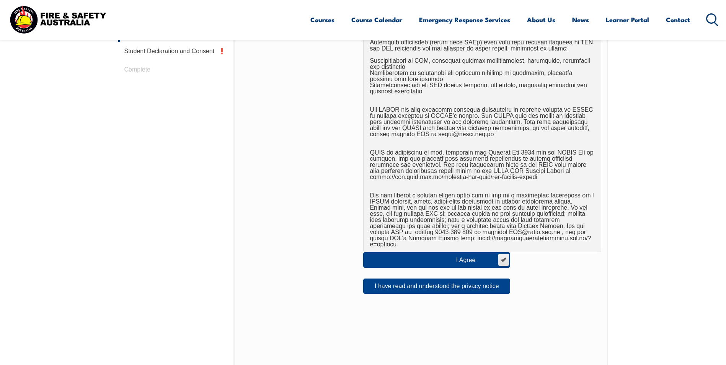
scroll to position [400, 0]
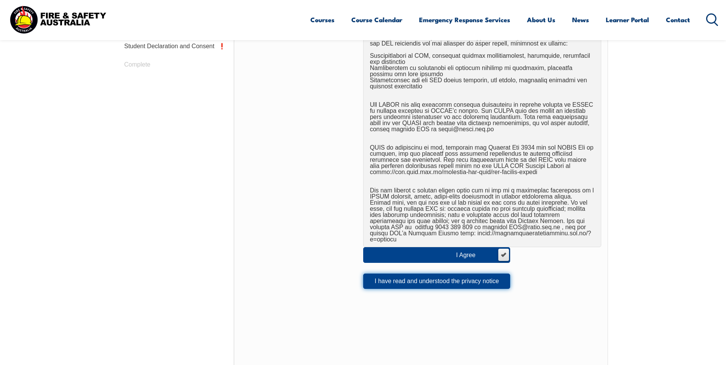
click at [457, 274] on button "I have read and understood the privacy notice" at bounding box center [436, 281] width 147 height 15
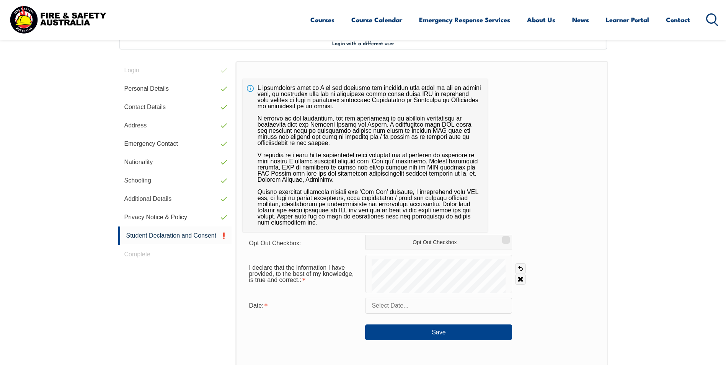
scroll to position [208, 0]
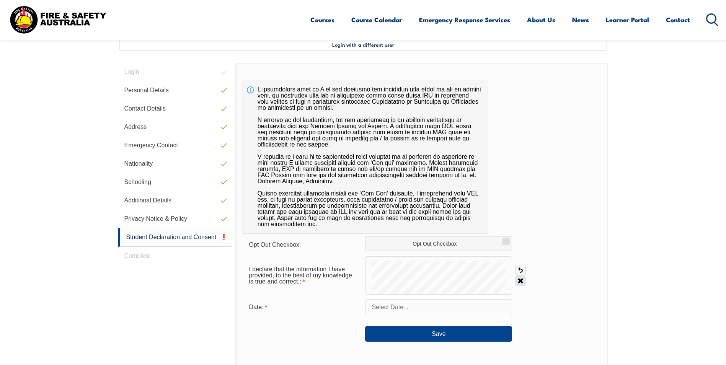
click at [521, 277] on link "Clear" at bounding box center [520, 280] width 11 height 11
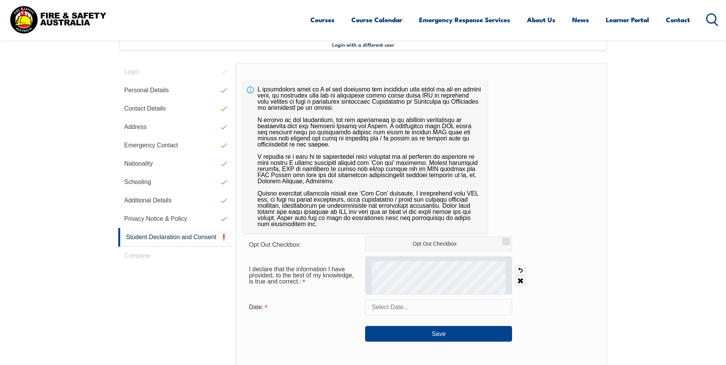
click at [409, 254] on form "Opt Out Checkbox: Opt Out Checkbox I declare that the information I have provid…" at bounding box center [422, 288] width 358 height 105
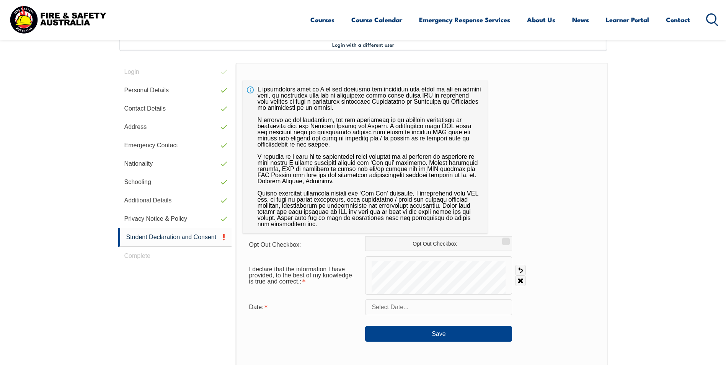
drag, startPoint x: 579, startPoint y: 225, endPoint x: 570, endPoint y: 225, distance: 8.8
click at [581, 224] on div "Opt Out Checkbox: Opt Out Checkbox I declare that the information I have provid…" at bounding box center [422, 257] width 372 height 388
click at [521, 281] on link "Clear" at bounding box center [520, 280] width 11 height 11
click at [521, 277] on link "Clear" at bounding box center [520, 280] width 11 height 11
click at [521, 279] on link "Clear" at bounding box center [520, 280] width 11 height 11
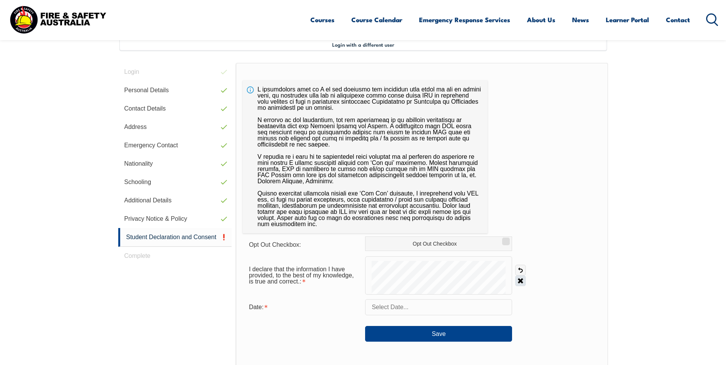
click at [523, 283] on link "Clear" at bounding box center [520, 280] width 11 height 11
click at [516, 278] on link "Clear" at bounding box center [520, 280] width 11 height 11
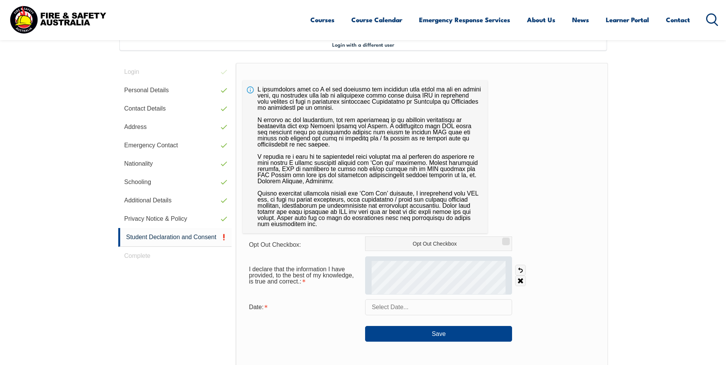
drag, startPoint x: 519, startPoint y: 281, endPoint x: 508, endPoint y: 286, distance: 11.8
click at [516, 282] on link "Clear" at bounding box center [520, 280] width 11 height 11
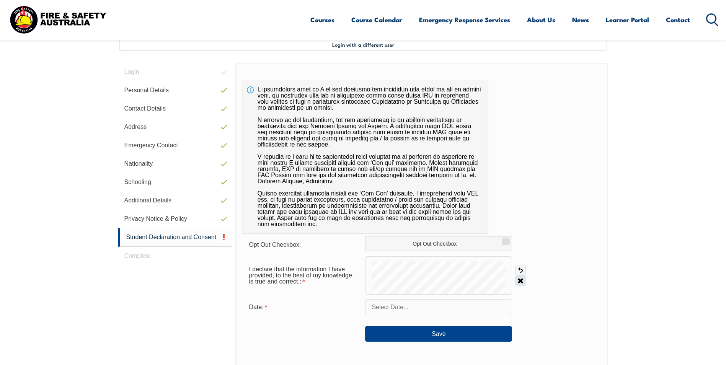
click at [519, 281] on link "Clear" at bounding box center [520, 280] width 11 height 11
click at [503, 239] on input "Opt Out Checkbox" at bounding box center [504, 238] width 5 height 1
click at [520, 279] on link "Clear" at bounding box center [520, 280] width 11 height 11
click at [507, 238] on input "Opt Out Checkbox" at bounding box center [504, 238] width 5 height 1
checkbox input "false"
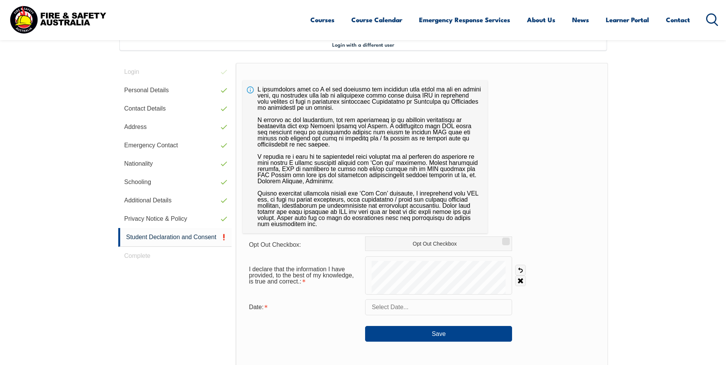
click at [441, 309] on input "text" at bounding box center [438, 307] width 147 height 16
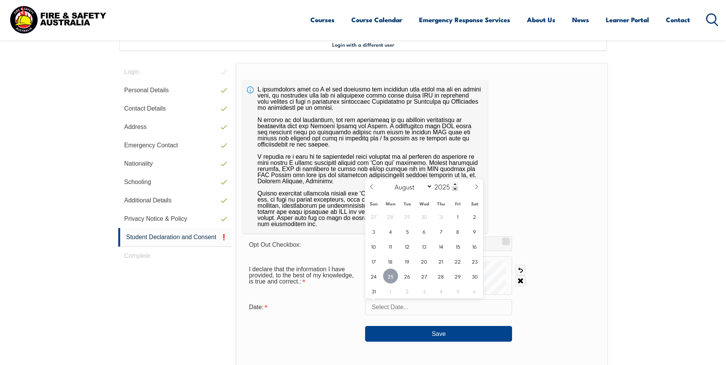
click at [394, 273] on span "25" at bounding box center [390, 276] width 15 height 15
type input "[DATE]"
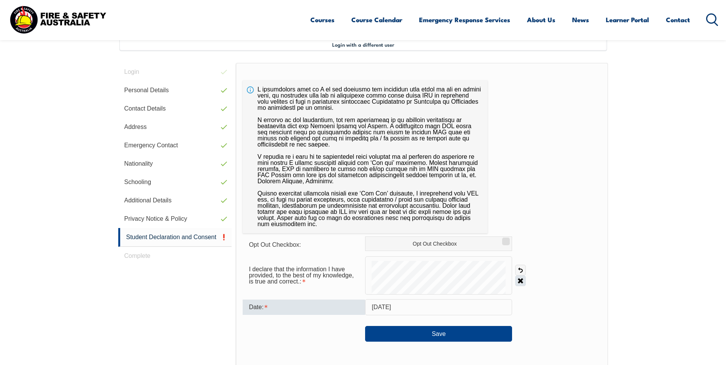
click at [518, 280] on link "Clear" at bounding box center [520, 280] width 11 height 11
click at [524, 280] on link "Clear" at bounding box center [520, 280] width 11 height 11
click at [523, 283] on link "Clear" at bounding box center [520, 280] width 11 height 11
click at [519, 280] on link "Clear" at bounding box center [520, 280] width 11 height 11
click at [522, 272] on div "I declare that the information I have provided, to the best of my knowledge, is…" at bounding box center [422, 275] width 358 height 38
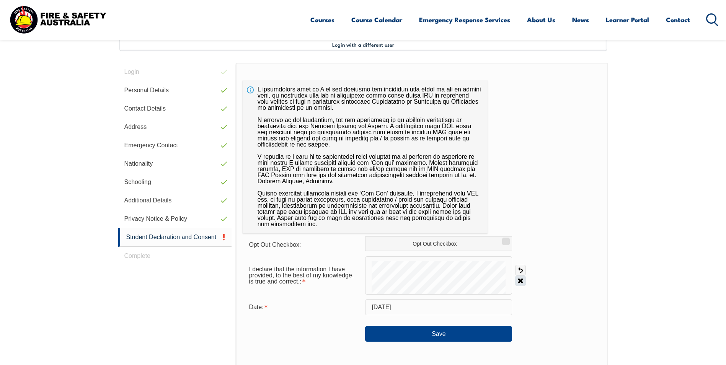
click at [523, 280] on link "Clear" at bounding box center [520, 280] width 11 height 11
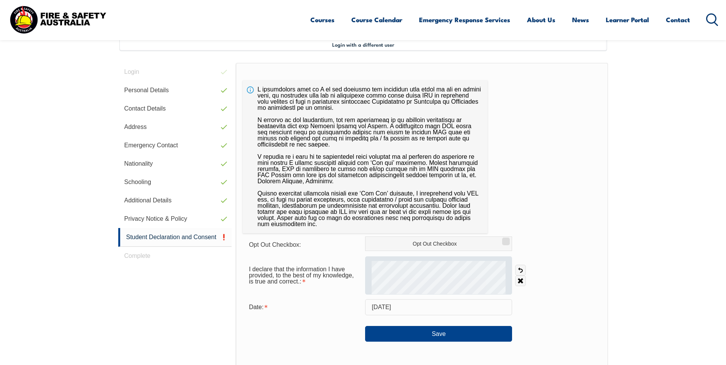
click at [396, 259] on div at bounding box center [438, 275] width 147 height 38
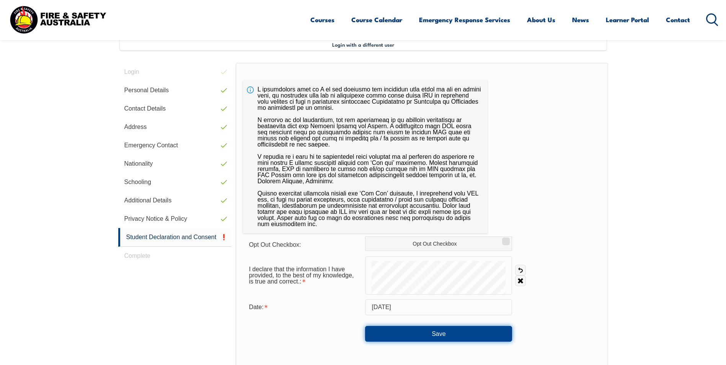
click at [411, 334] on button "Save" at bounding box center [438, 333] width 147 height 15
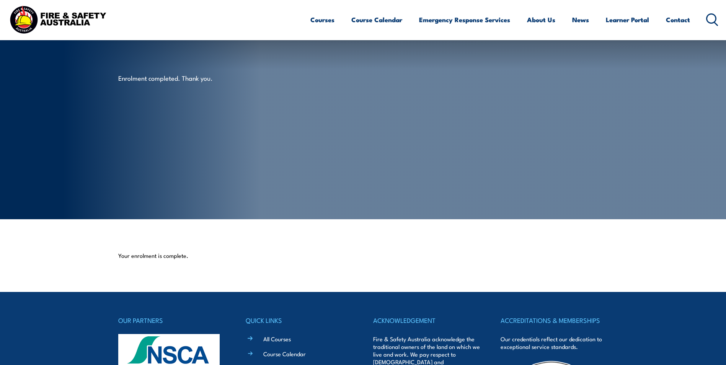
scroll to position [171, 0]
